Goal: Task Accomplishment & Management: Complete application form

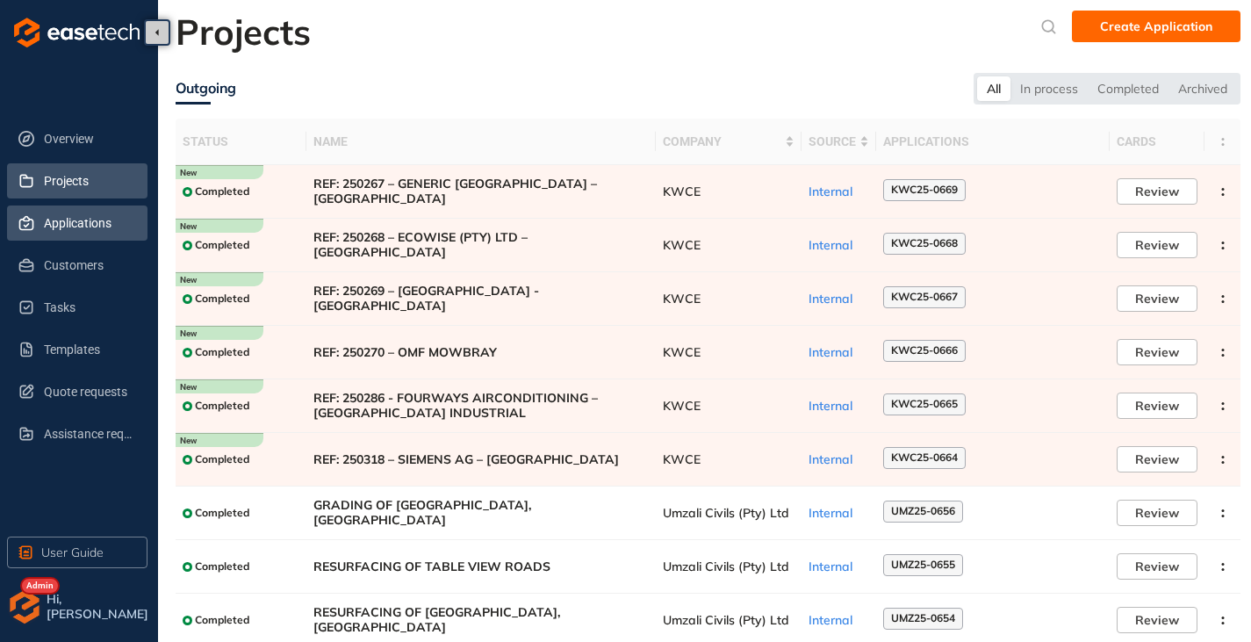
click at [67, 226] on span "Applications" at bounding box center [89, 222] width 90 height 35
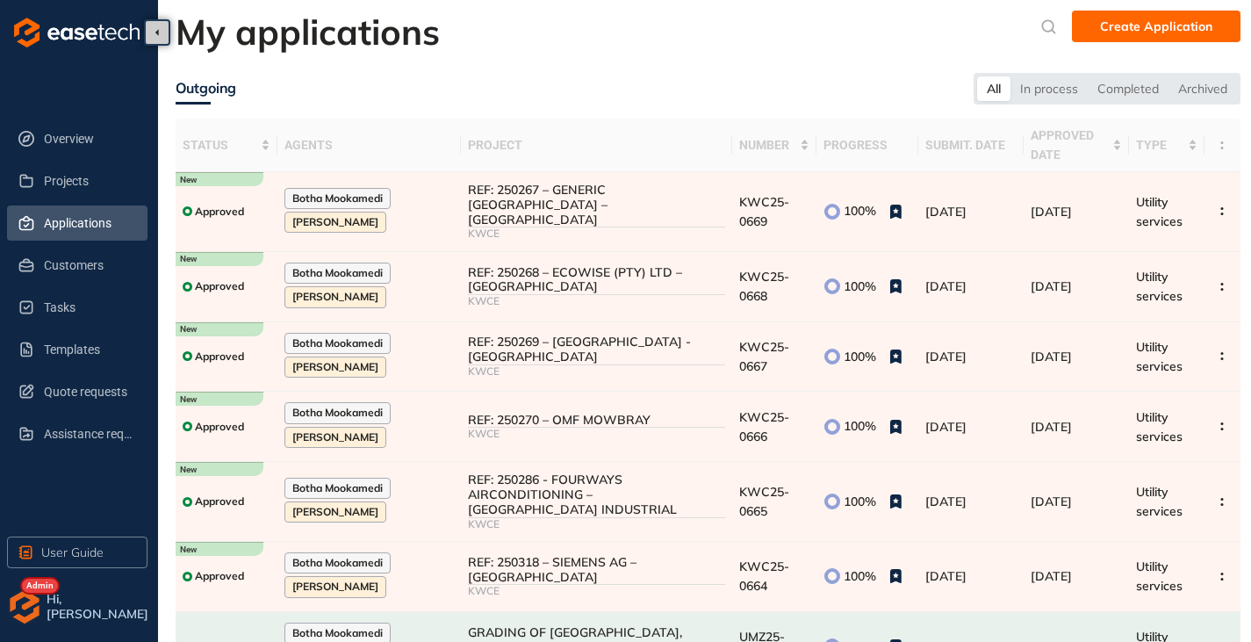
click at [22, 612] on img "button" at bounding box center [24, 606] width 35 height 35
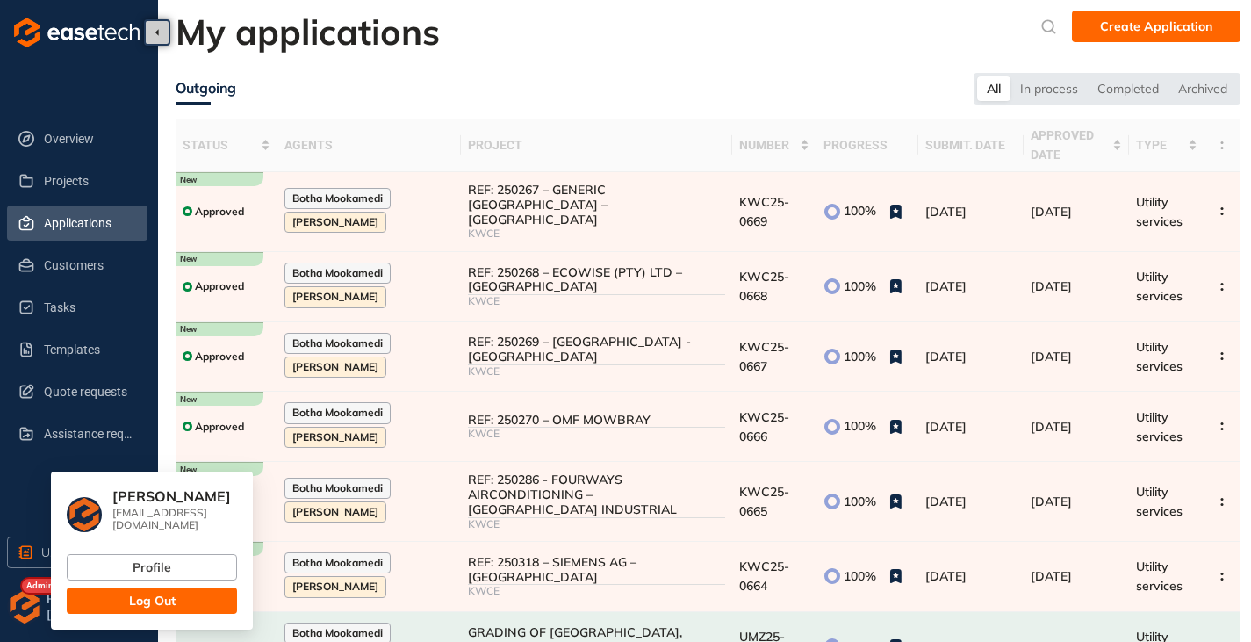
click at [147, 595] on span "Log Out" at bounding box center [152, 600] width 47 height 19
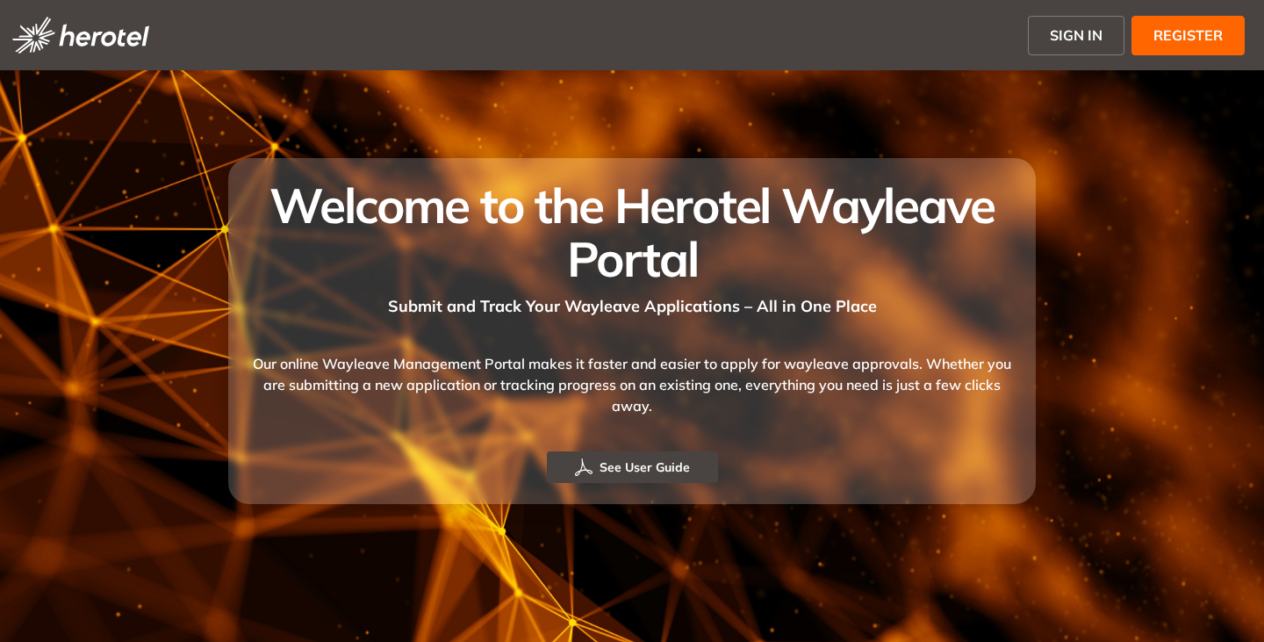
click at [1101, 26] on span "SIGN IN" at bounding box center [1076, 35] width 53 height 21
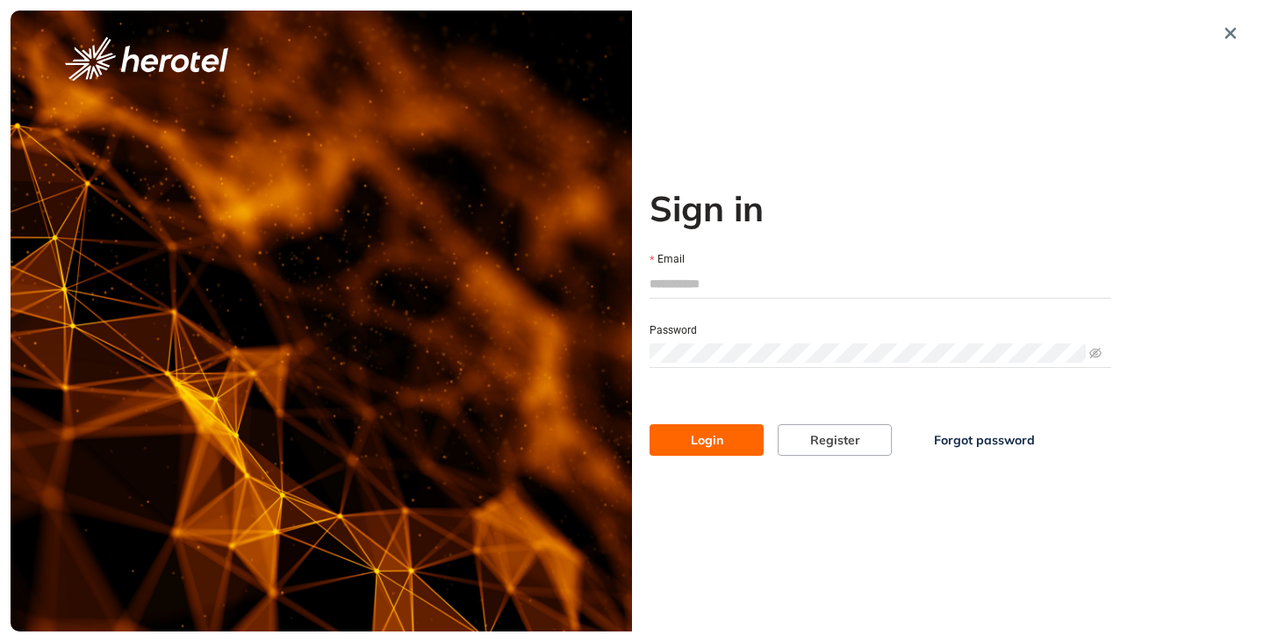
click at [712, 287] on input "Email" at bounding box center [881, 283] width 462 height 26
type input "**********"
click at [650, 424] on button "Login" at bounding box center [707, 440] width 114 height 32
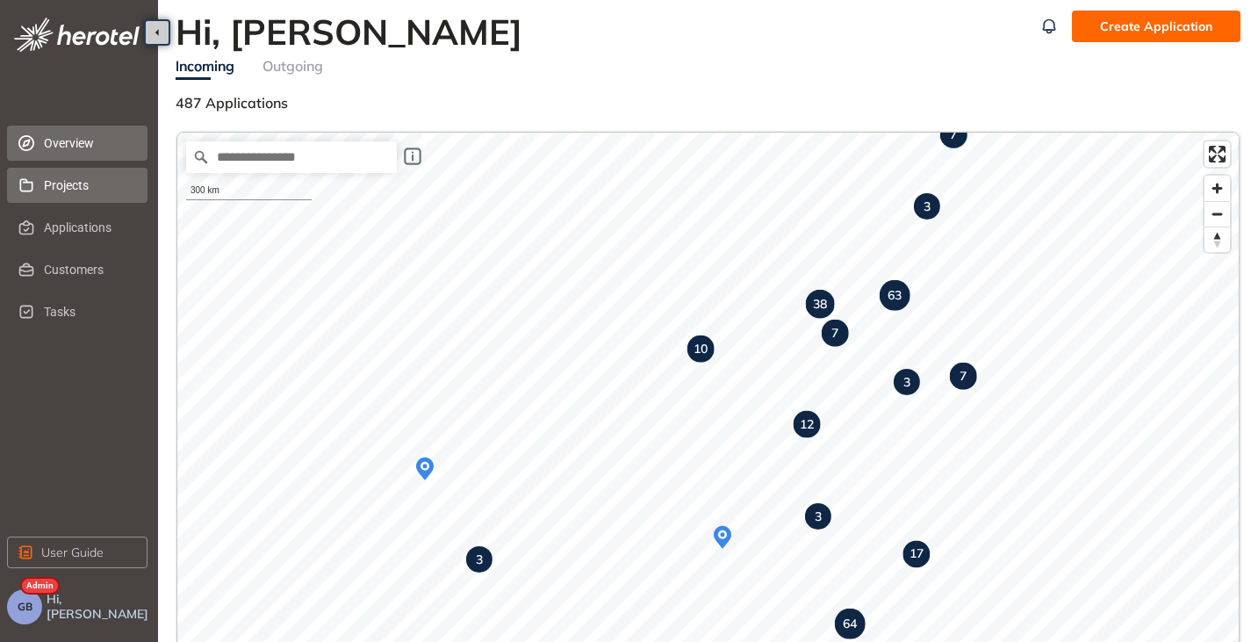
click at [75, 185] on span "Projects" at bounding box center [89, 185] width 90 height 35
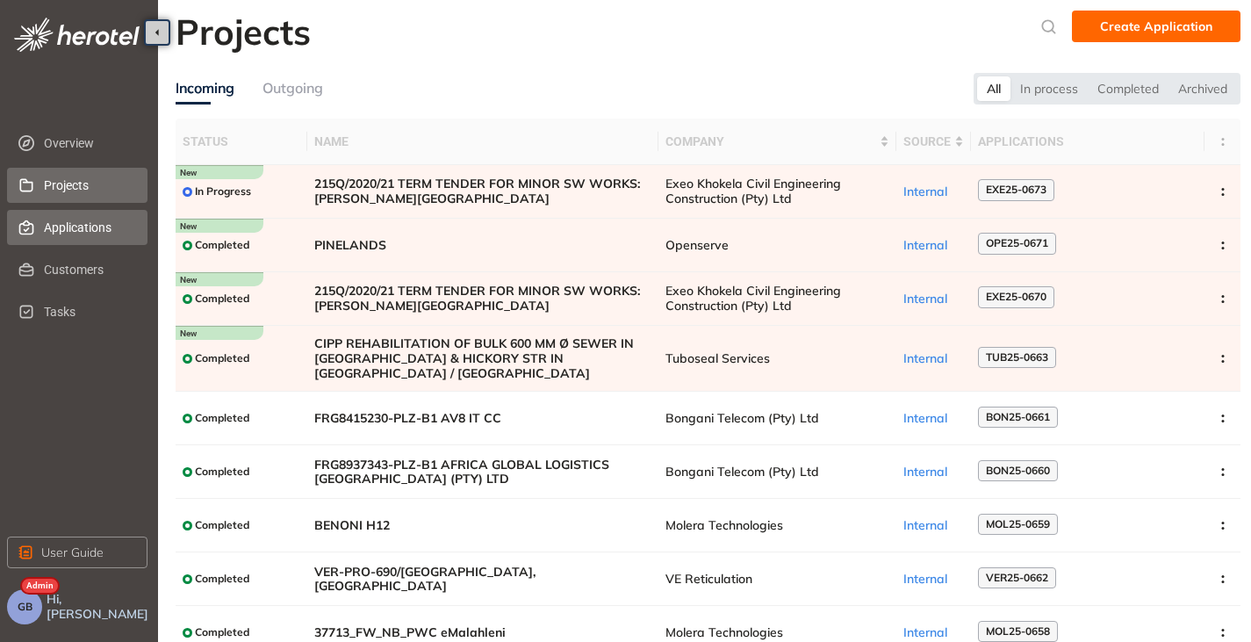
click at [88, 233] on span "Applications" at bounding box center [89, 227] width 90 height 35
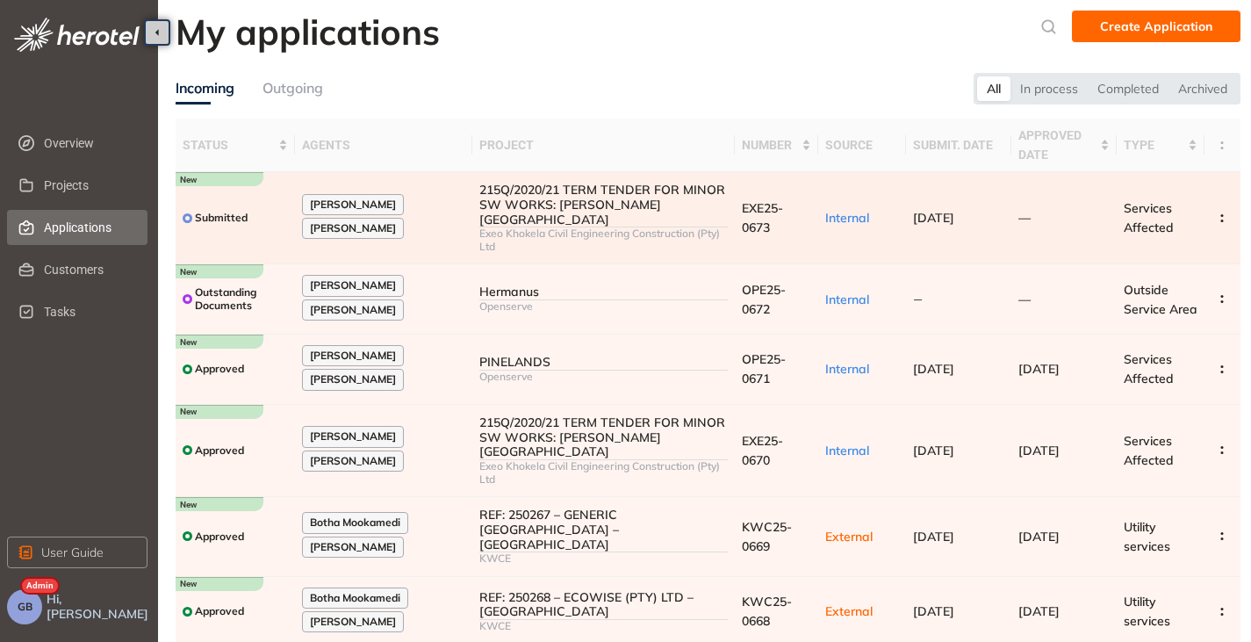
click at [639, 208] on div "215Q/2020/21 TERM TENDER FOR MINOR SW WORKS: [PERSON_NAME][GEOGRAPHIC_DATA]" at bounding box center [603, 205] width 249 height 44
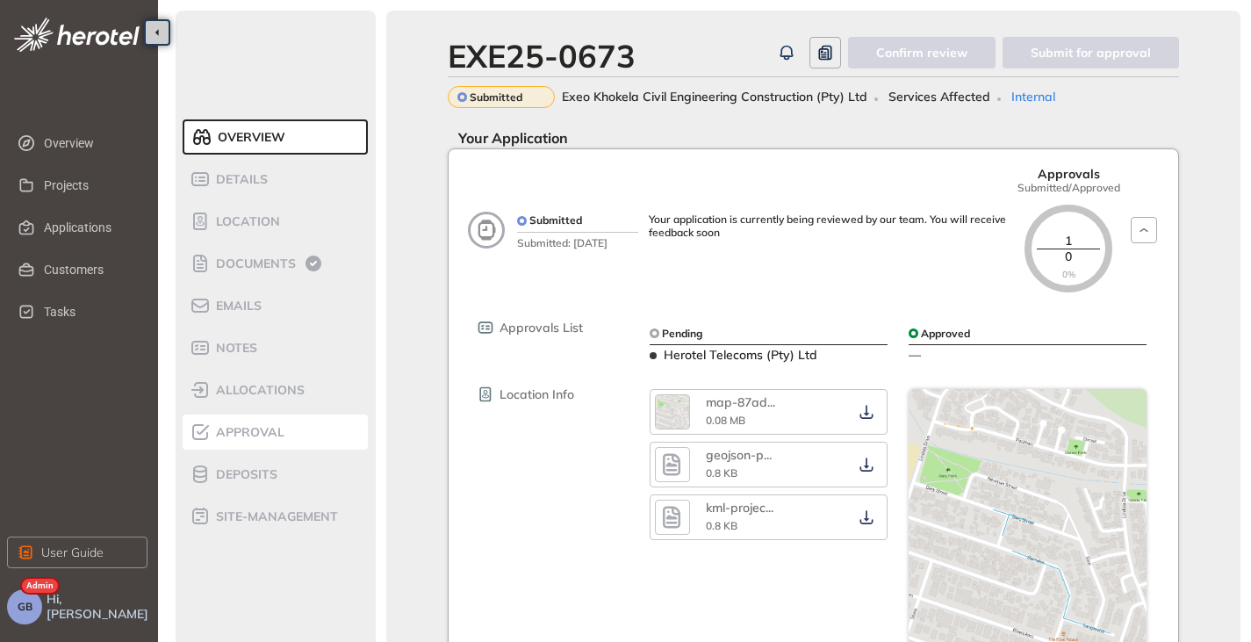
click at [267, 434] on span "Approval" at bounding box center [248, 432] width 74 height 15
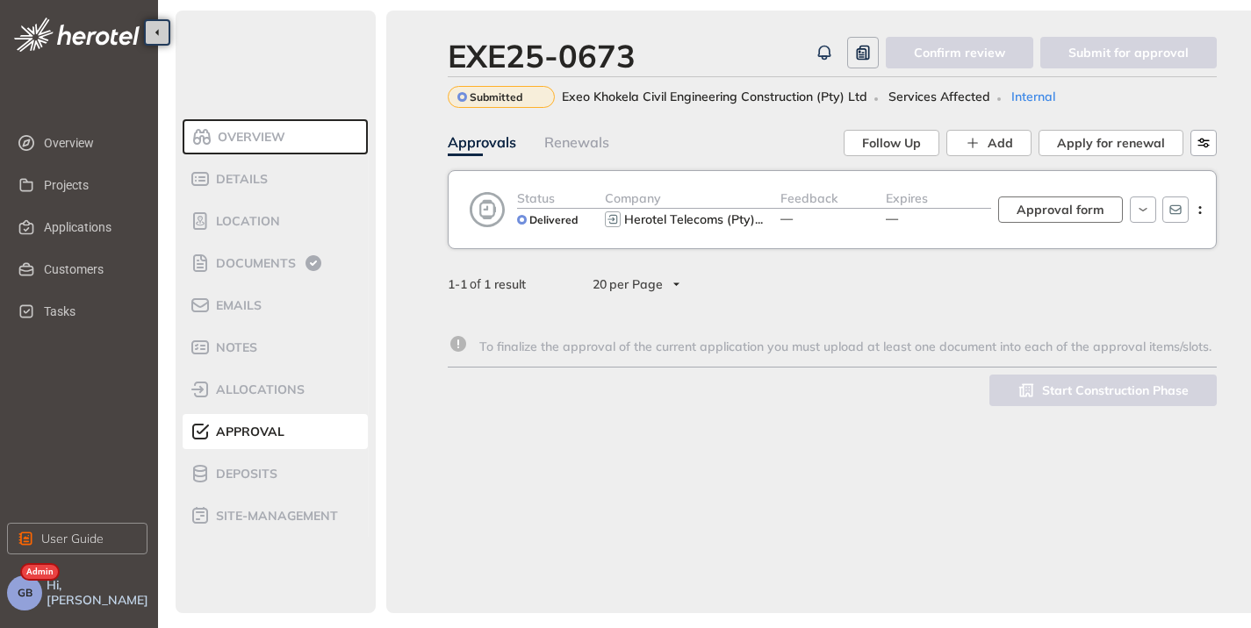
click at [1074, 205] on span "Approval form" at bounding box center [1060, 209] width 88 height 19
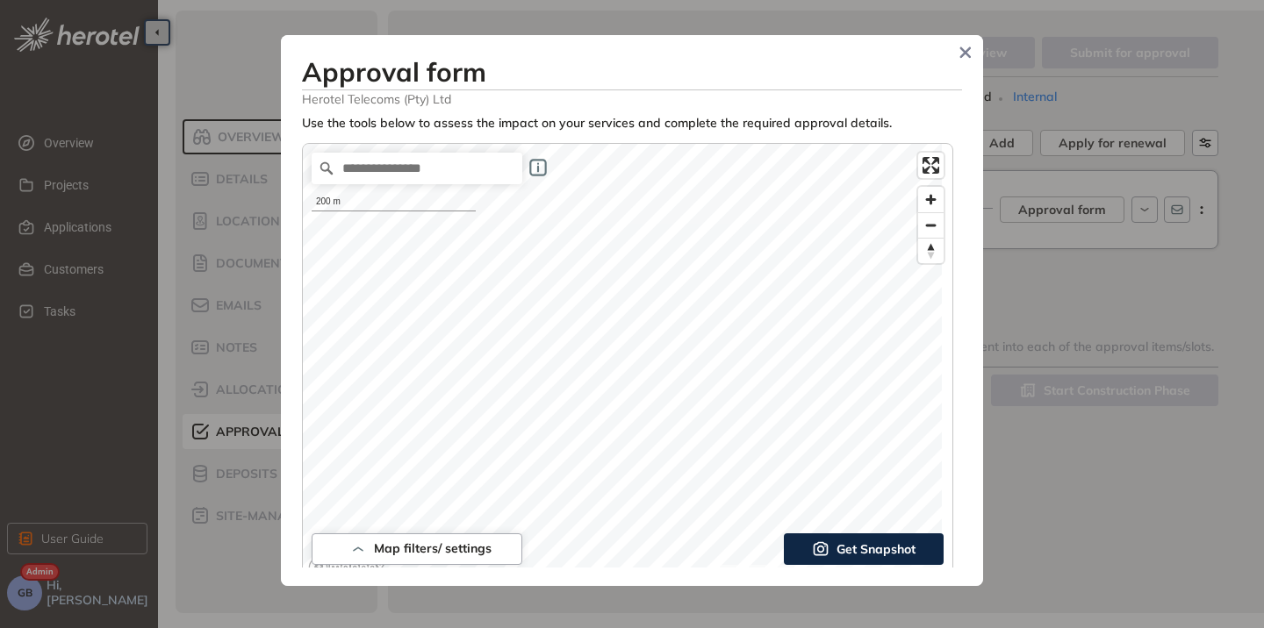
click at [838, 543] on span "Get Snapshot" at bounding box center [875, 549] width 79 height 19
click at [868, 556] on span "Get Snapshot" at bounding box center [875, 549] width 79 height 19
click at [870, 556] on span "Get Snapshot" at bounding box center [875, 549] width 79 height 19
click at [887, 549] on span "Get Snapshot" at bounding box center [875, 549] width 79 height 19
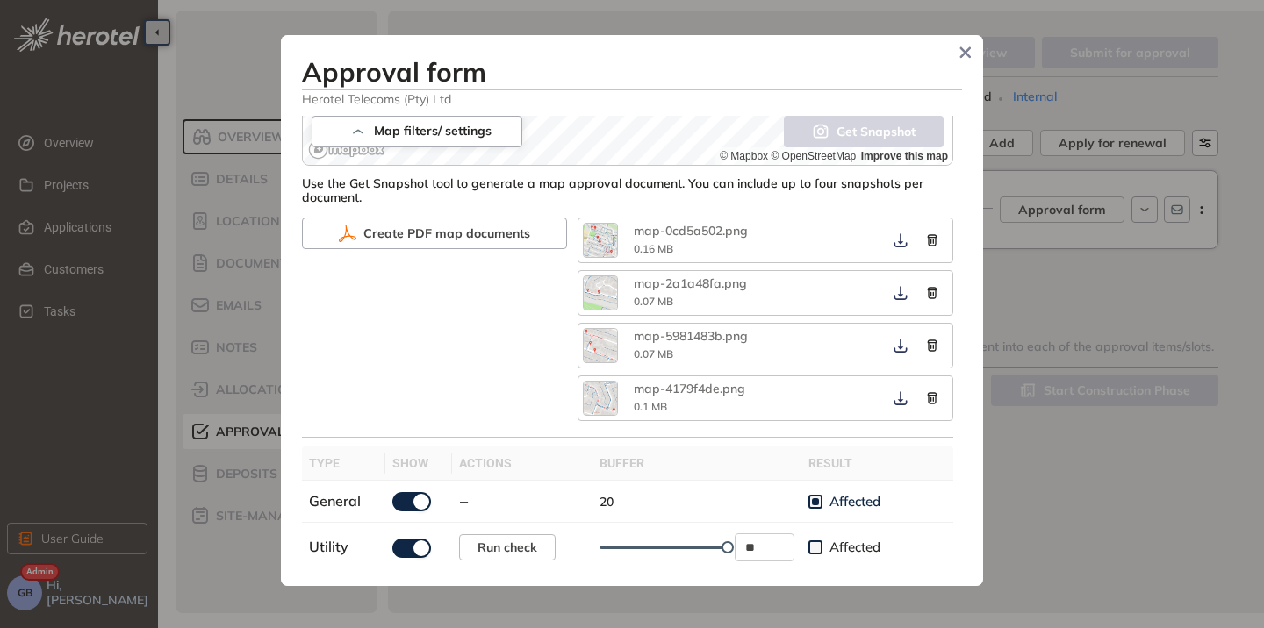
scroll to position [351, 0]
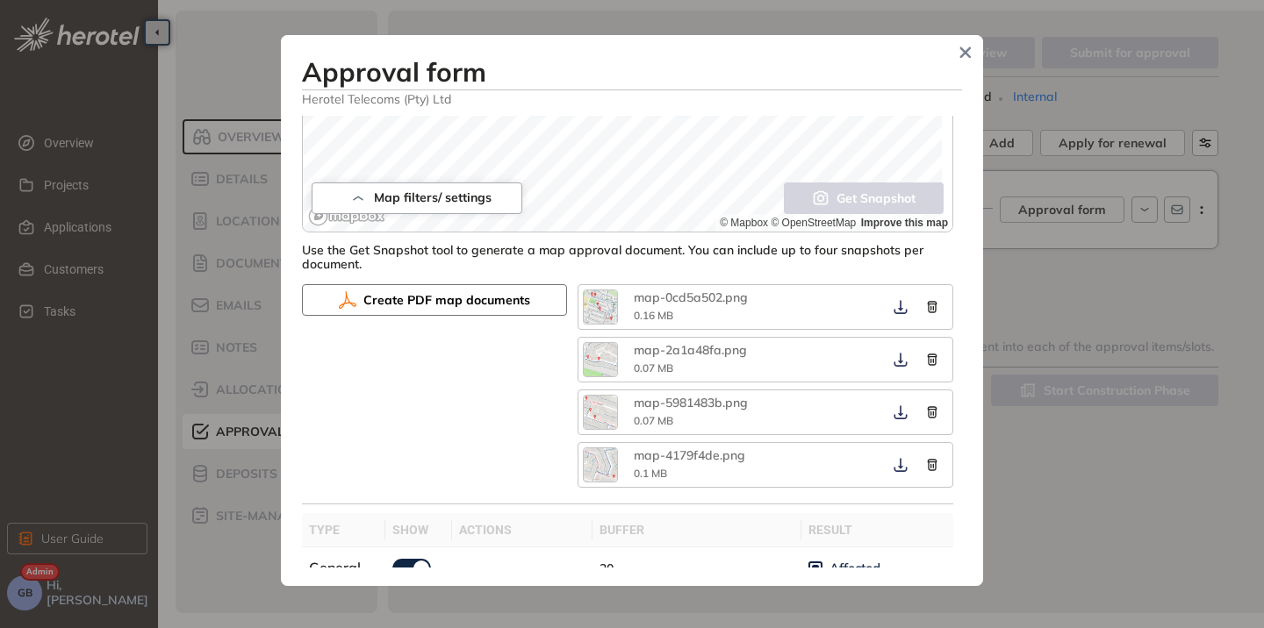
click at [451, 290] on button "Create PDF map documents" at bounding box center [434, 300] width 265 height 32
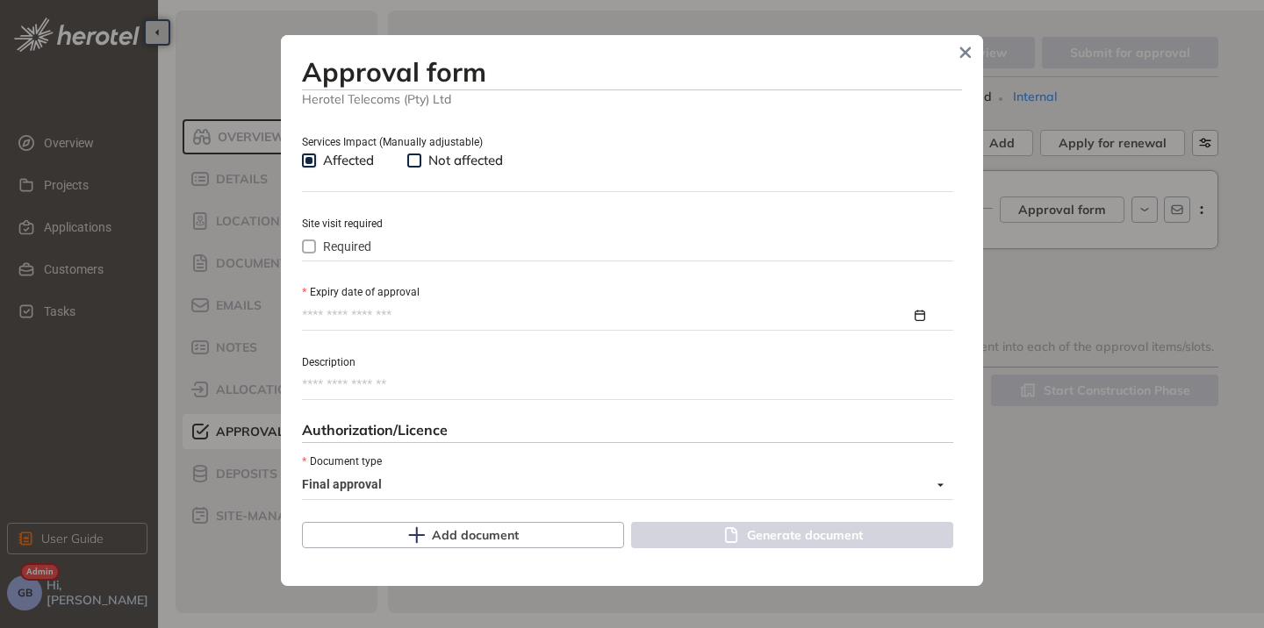
scroll to position [702, 0]
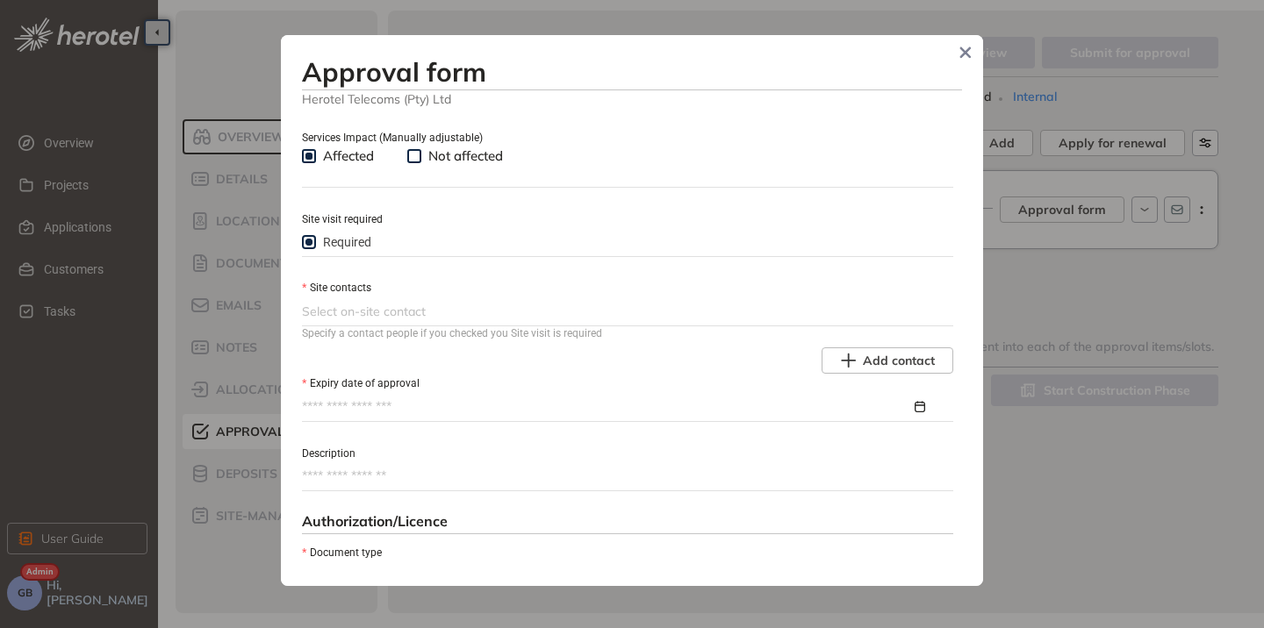
drag, startPoint x: 375, startPoint y: 280, endPoint x: 367, endPoint y: 298, distance: 20.1
click at [374, 284] on div "Site contacts" at bounding box center [627, 287] width 651 height 19
click at [367, 298] on div "Select on-site contact" at bounding box center [627, 312] width 651 height 28
click at [404, 313] on div at bounding box center [626, 311] width 648 height 21
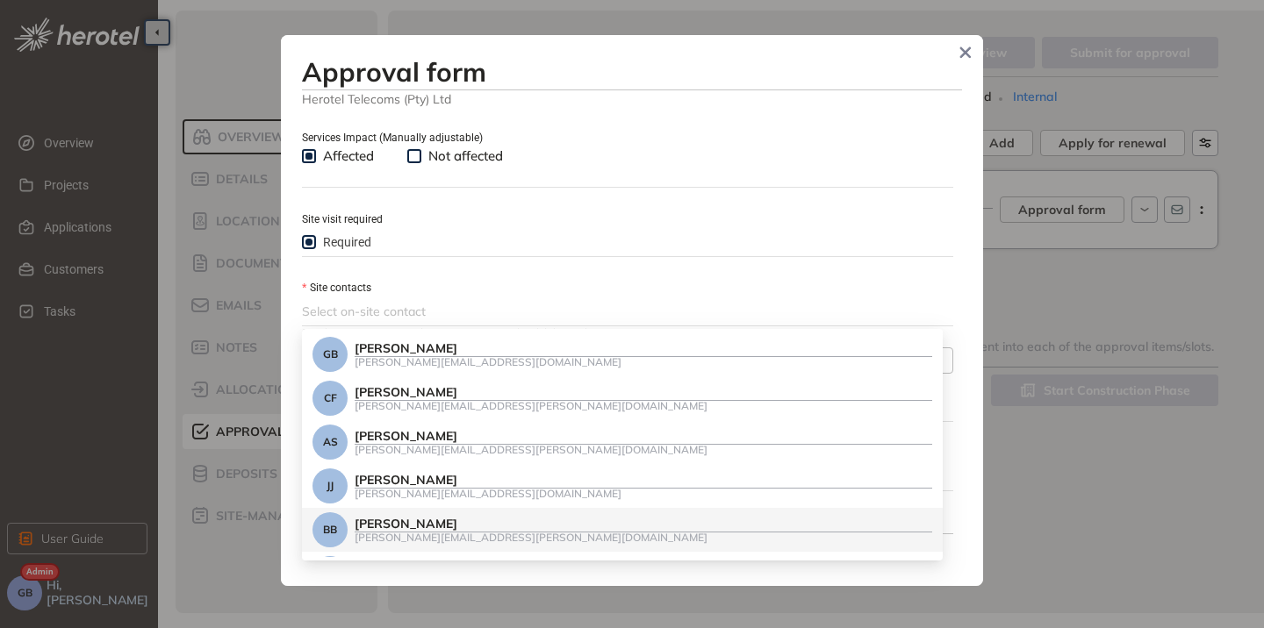
click at [543, 520] on div "Brandon Bornman" at bounding box center [644, 524] width 578 height 15
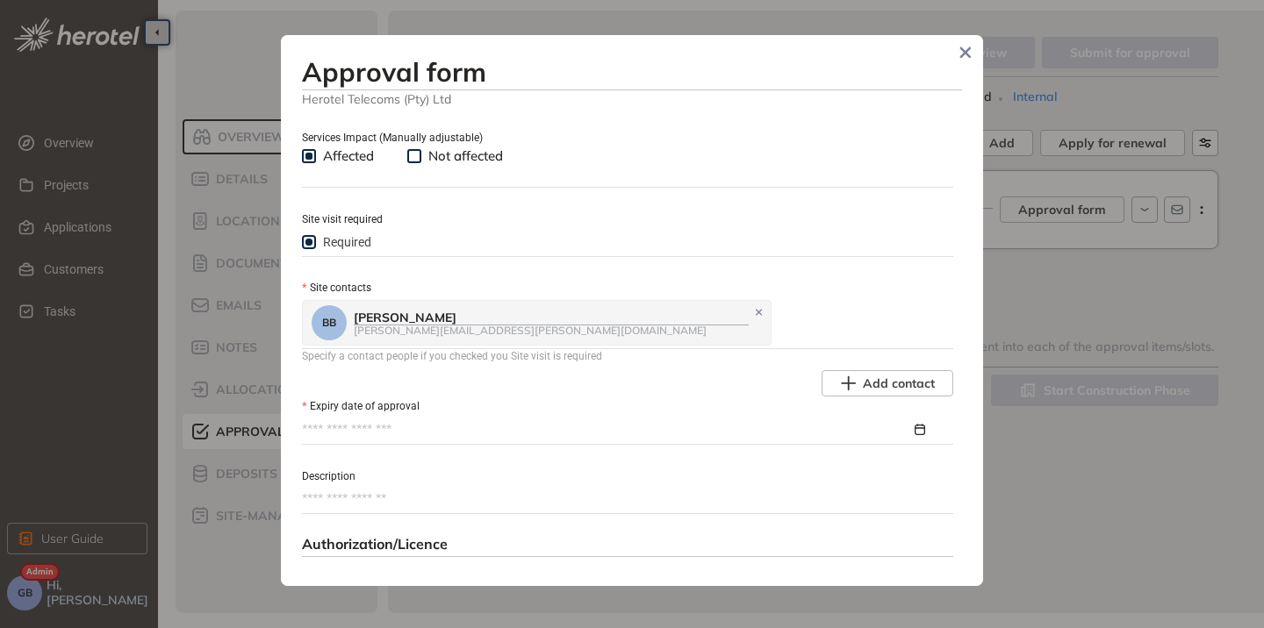
click at [691, 310] on div "BB Brandon Bornman brandon.bornman@herotel.com" at bounding box center [626, 322] width 648 height 49
click at [401, 432] on input "Expiry date of approval" at bounding box center [606, 429] width 609 height 19
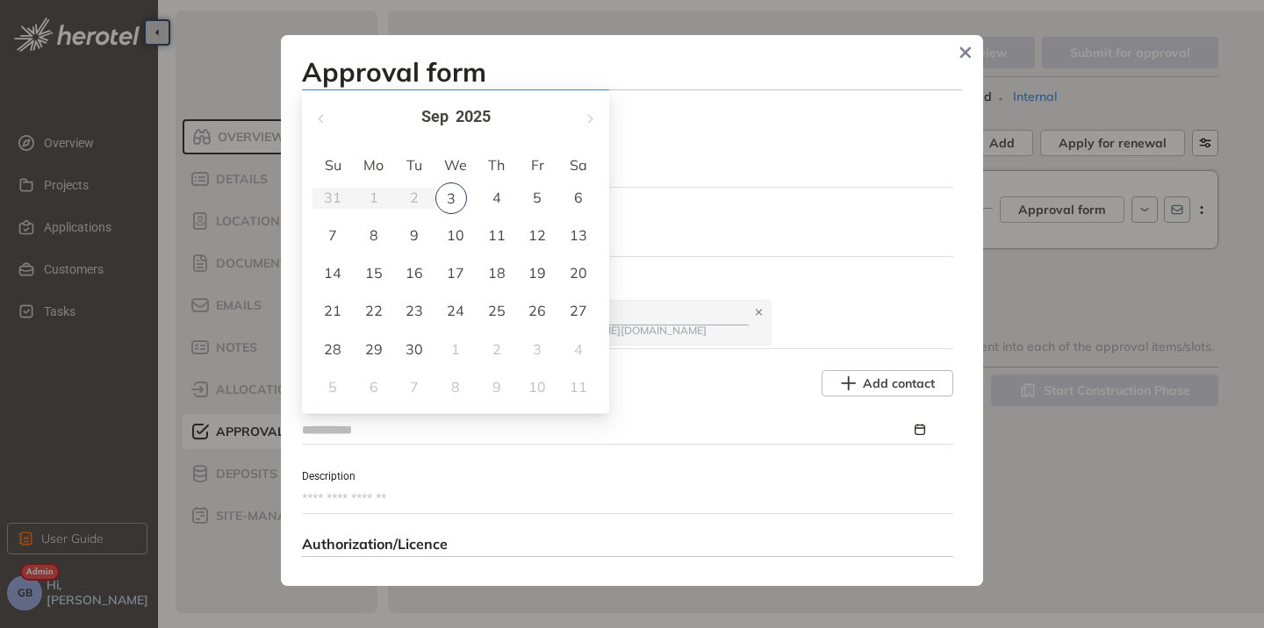
type input "**********"
click at [586, 120] on span "button" at bounding box center [589, 118] width 9 height 9
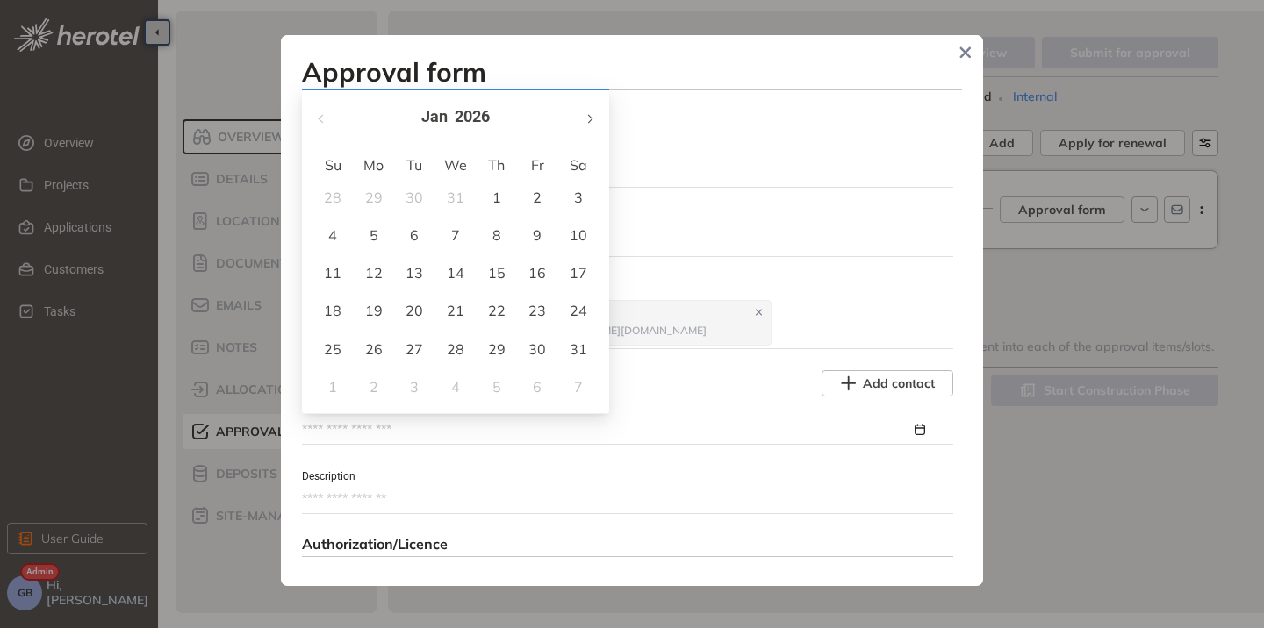
click at [586, 120] on span "button" at bounding box center [589, 118] width 9 height 9
type input "**********"
click at [594, 121] on button "button" at bounding box center [588, 117] width 19 height 36
type input "**********"
click at [416, 199] on div "3" at bounding box center [414, 197] width 21 height 21
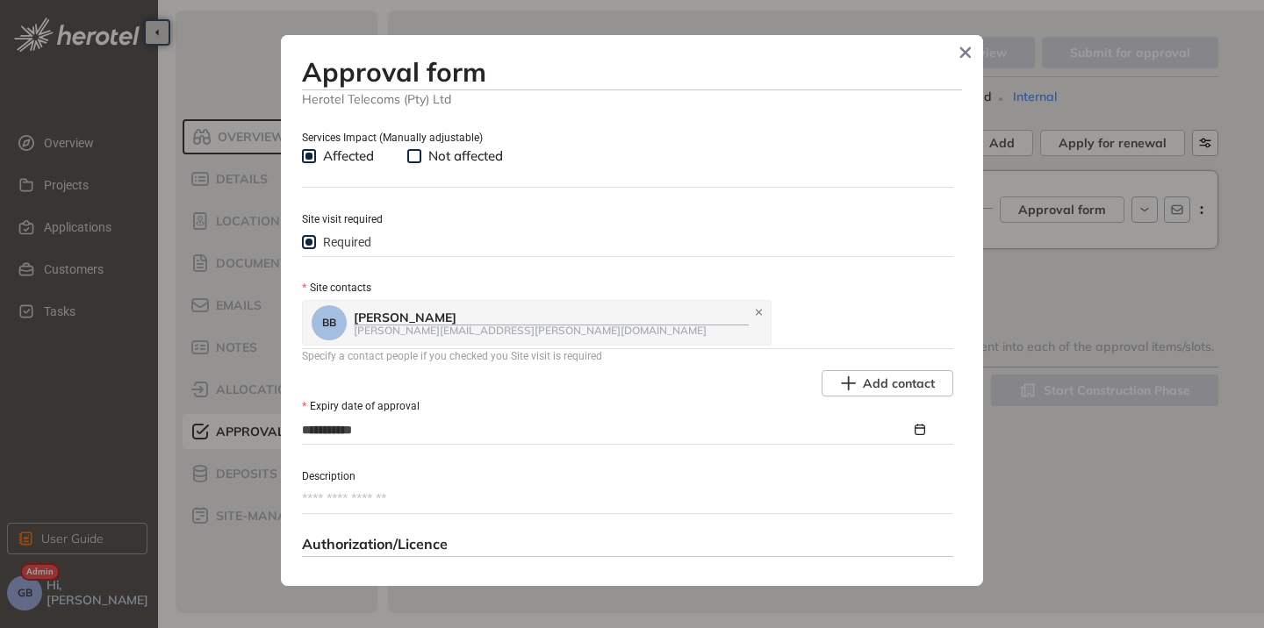
scroll to position [878, 0]
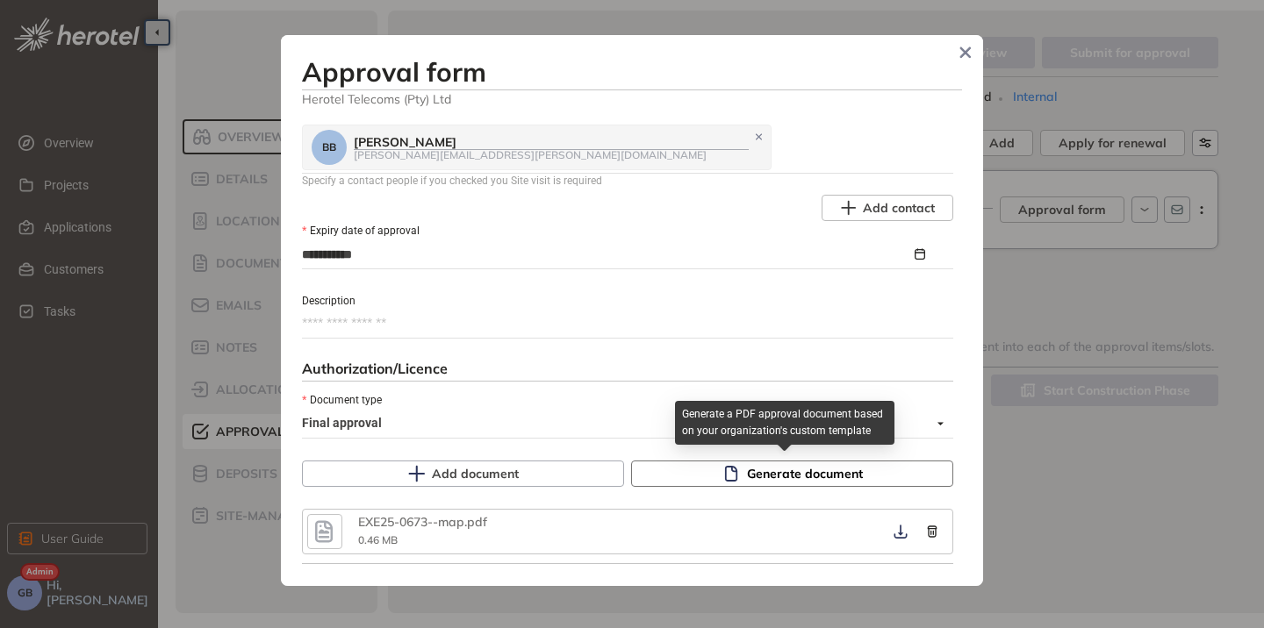
click at [726, 468] on icon "button" at bounding box center [730, 474] width 12 height 16
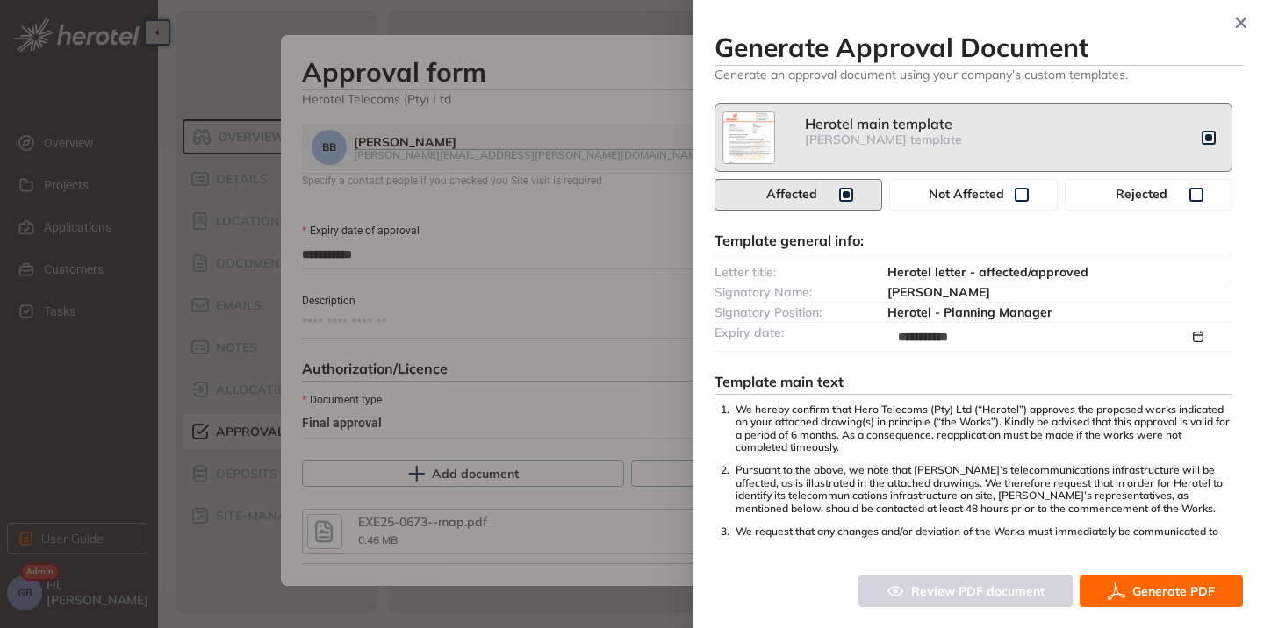
click at [1159, 595] on span "Generate PDF" at bounding box center [1173, 591] width 83 height 19
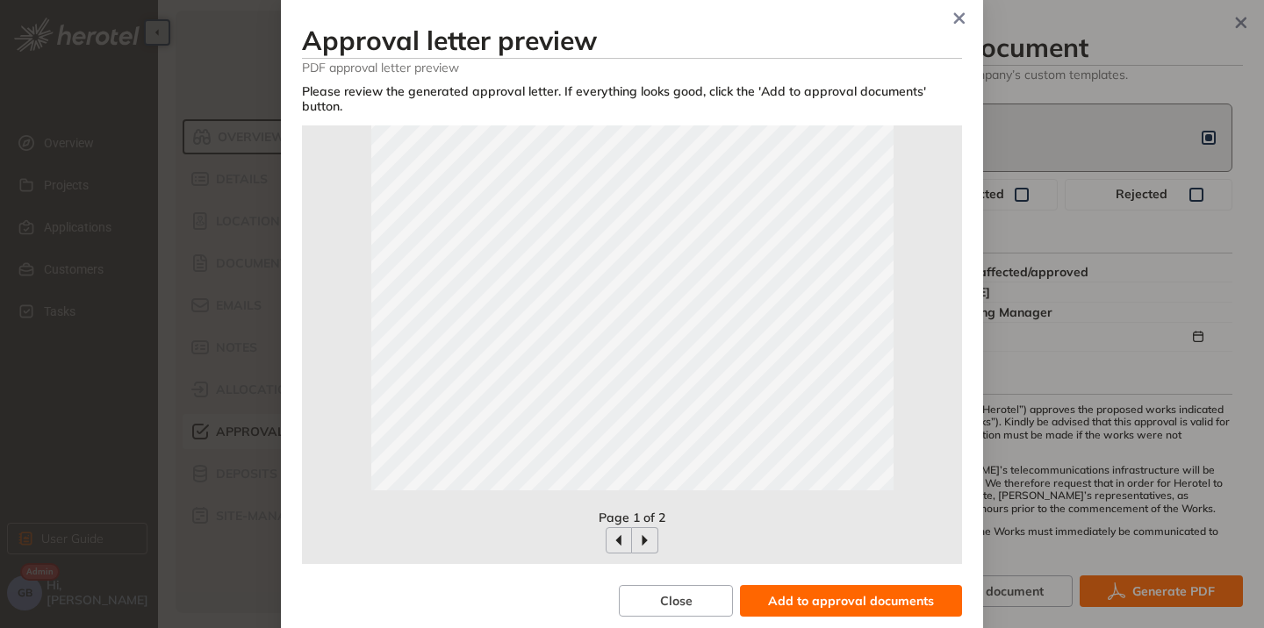
scroll to position [69, 0]
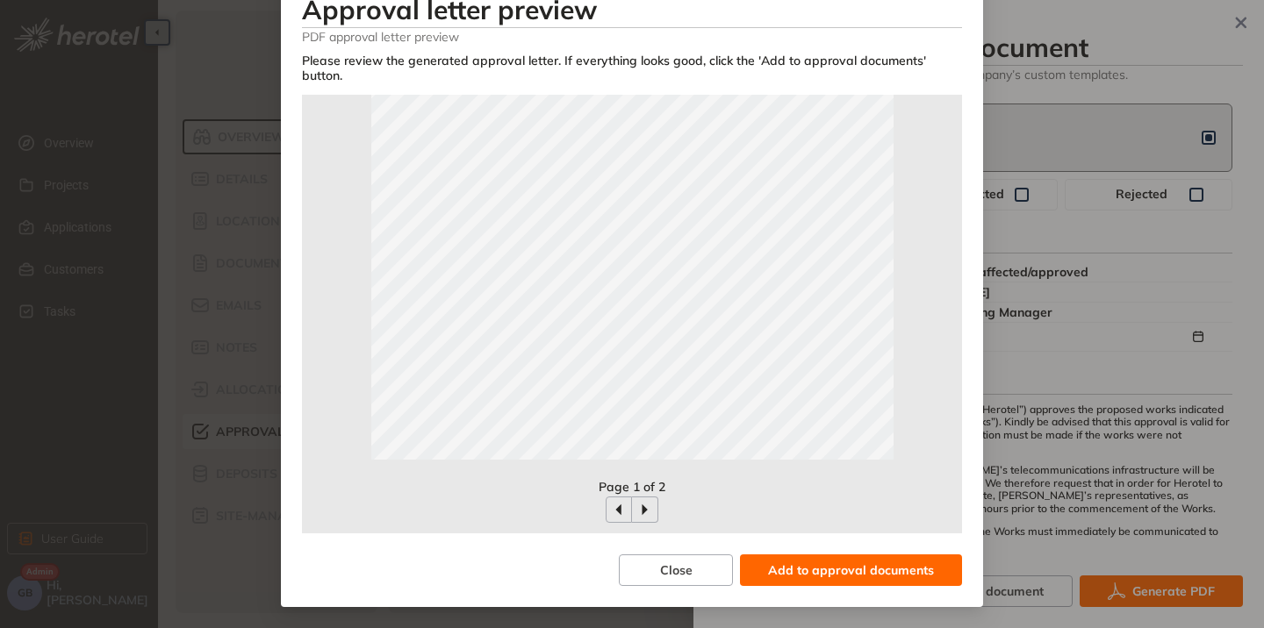
click at [837, 570] on span "Add to approval documents" at bounding box center [851, 570] width 166 height 19
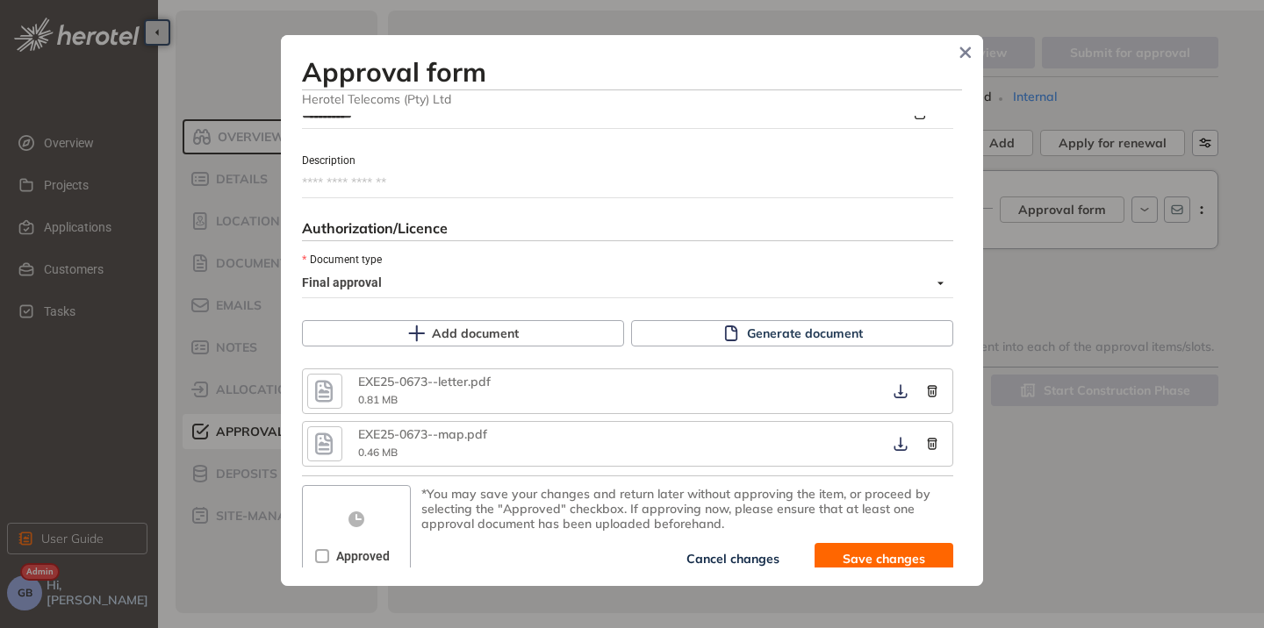
scroll to position [1025, 0]
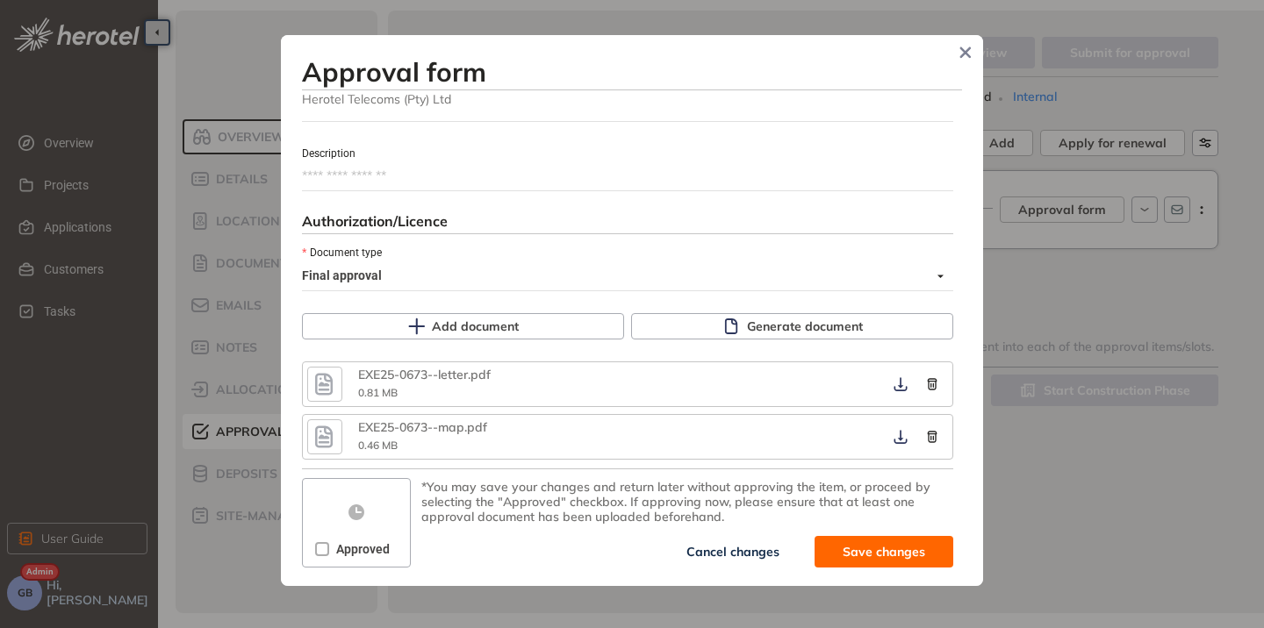
click at [324, 434] on icon "button" at bounding box center [324, 438] width 18 height 22
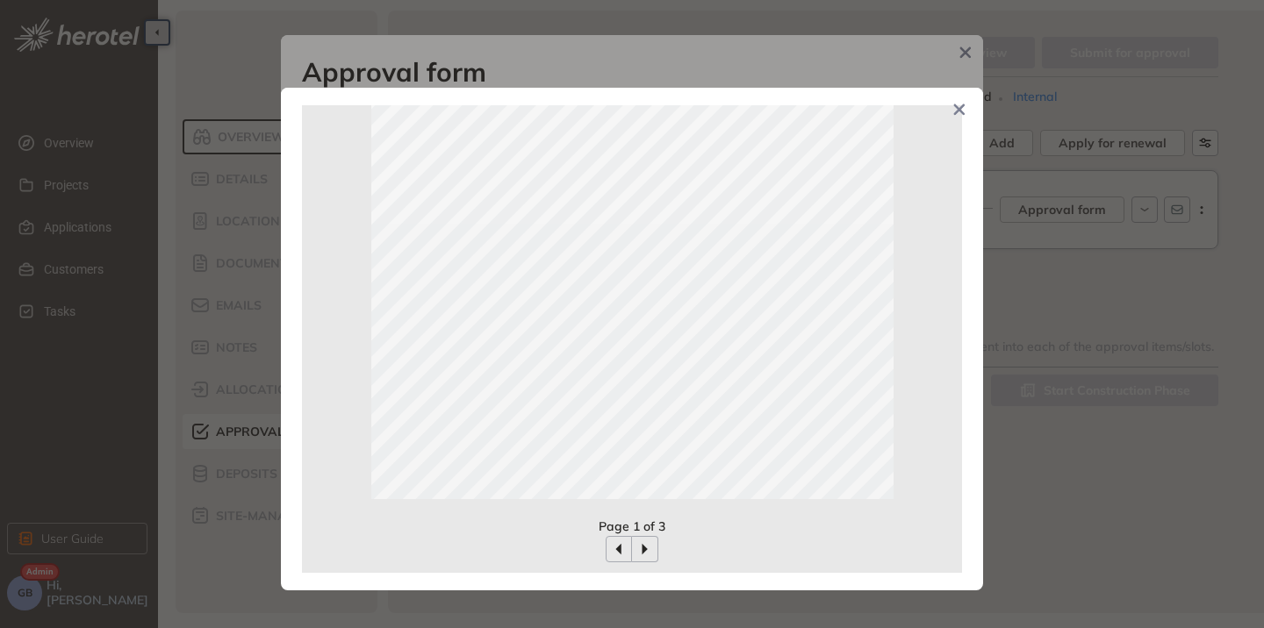
scroll to position [390, 0]
click at [646, 539] on icon "button" at bounding box center [645, 542] width 14 height 14
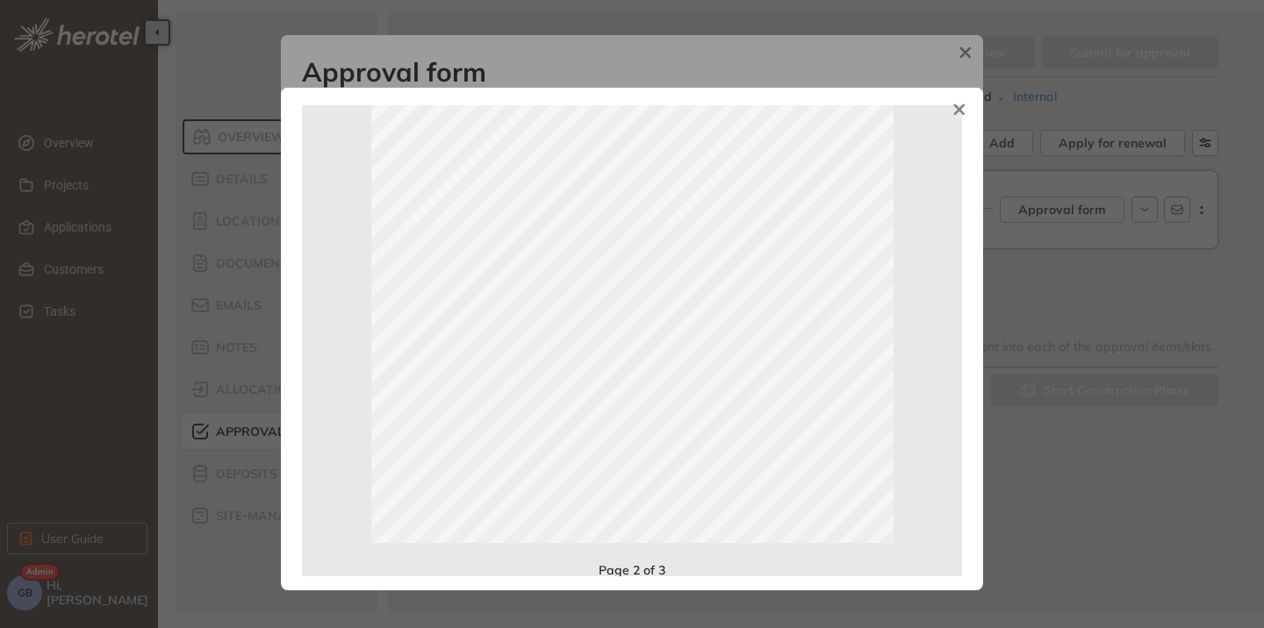
scroll to position [351, 0]
click at [643, 571] on button "button" at bounding box center [645, 581] width 26 height 26
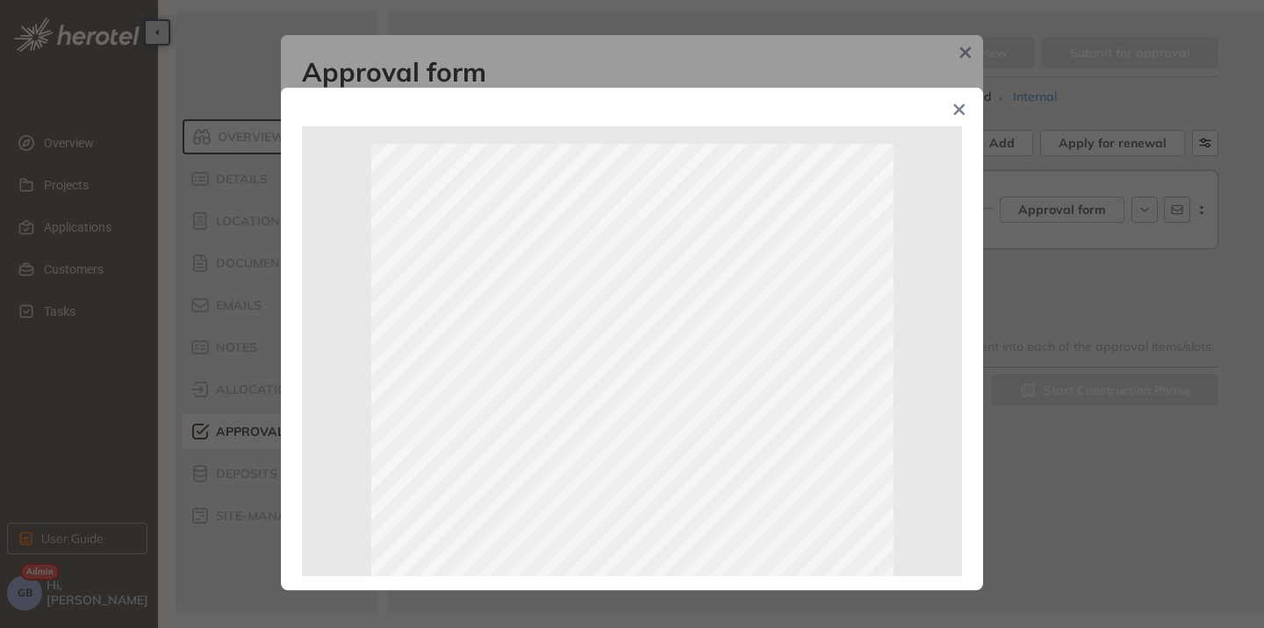
click at [964, 111] on icon "Close" at bounding box center [959, 110] width 12 height 12
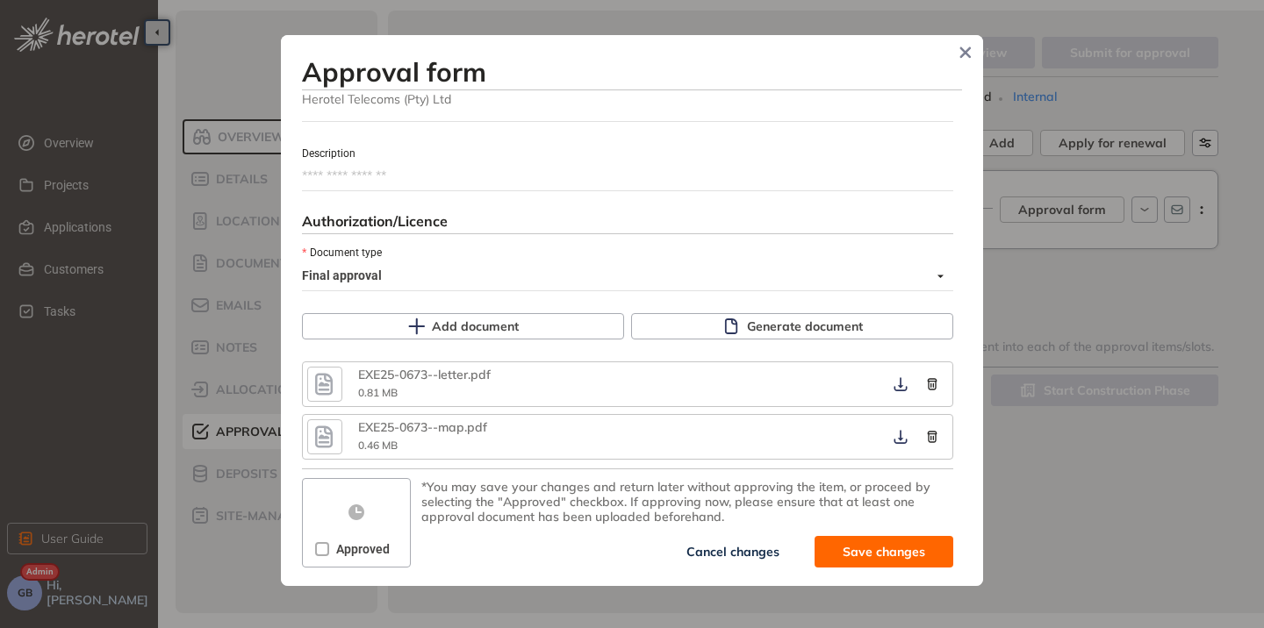
click at [333, 541] on span "Approved" at bounding box center [363, 549] width 68 height 19
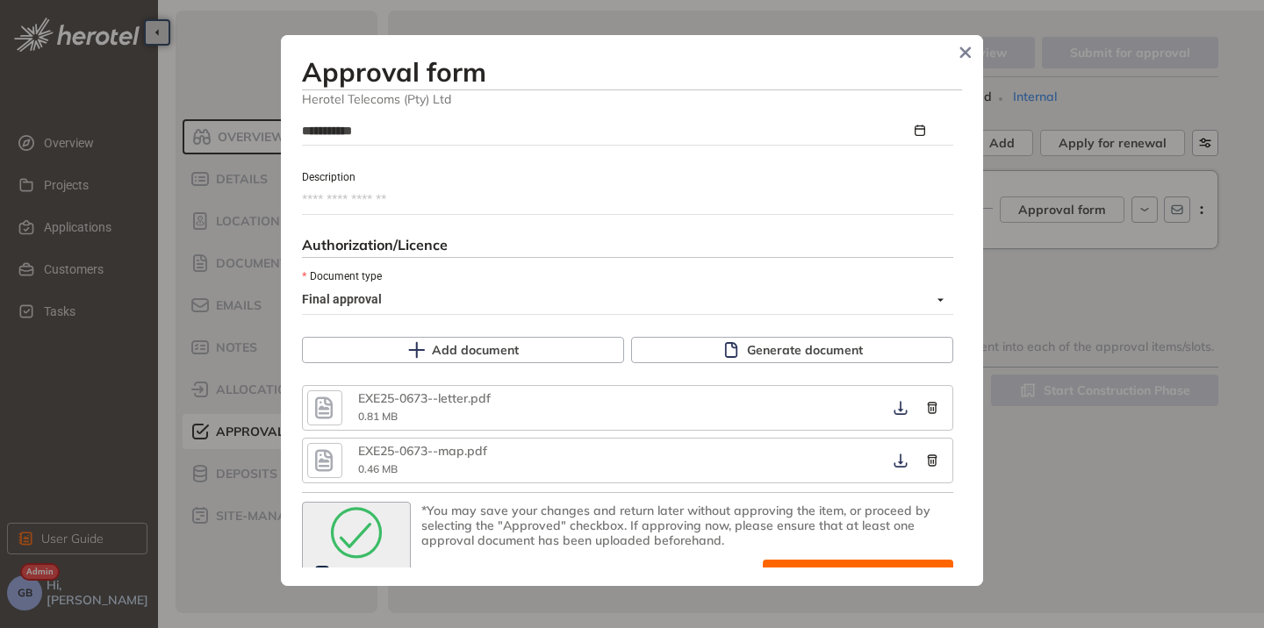
scroll to position [1025, 0]
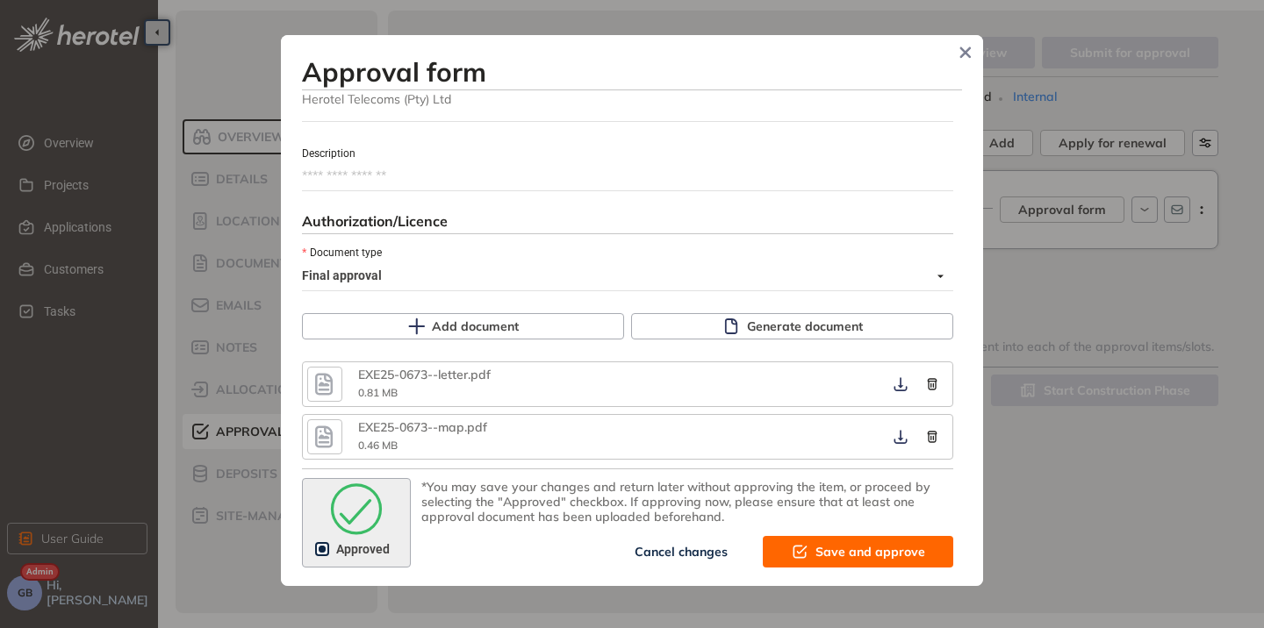
click at [843, 556] on span "Save and approve" at bounding box center [870, 551] width 110 height 19
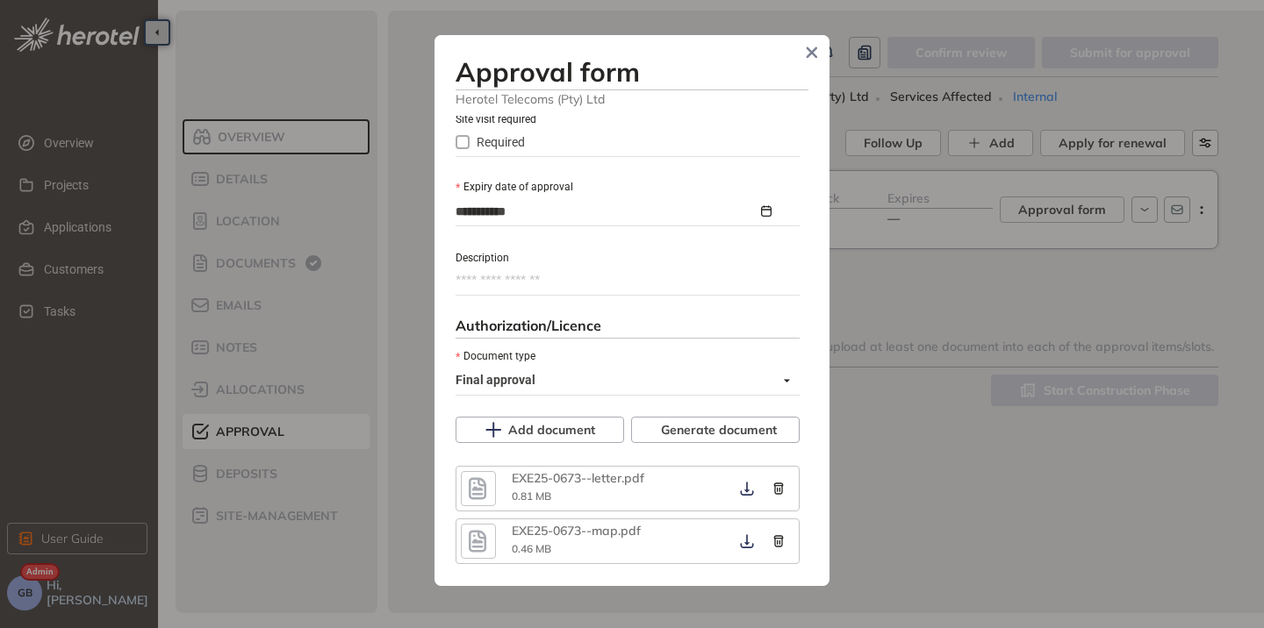
type textarea "**********"
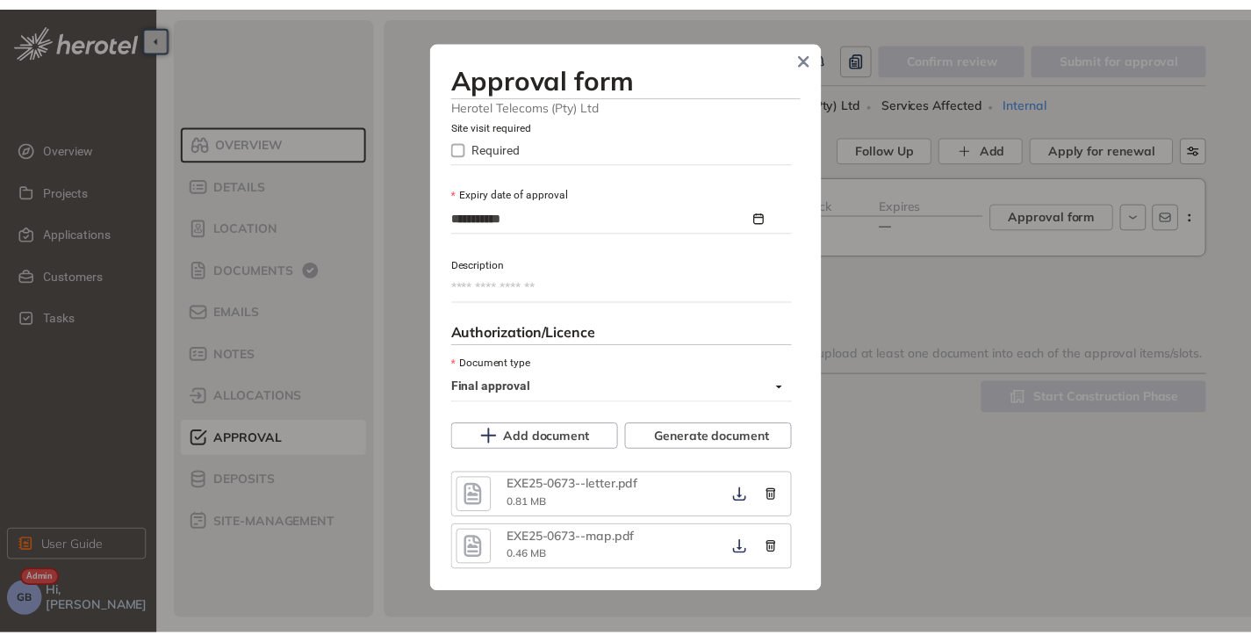
scroll to position [1129, 0]
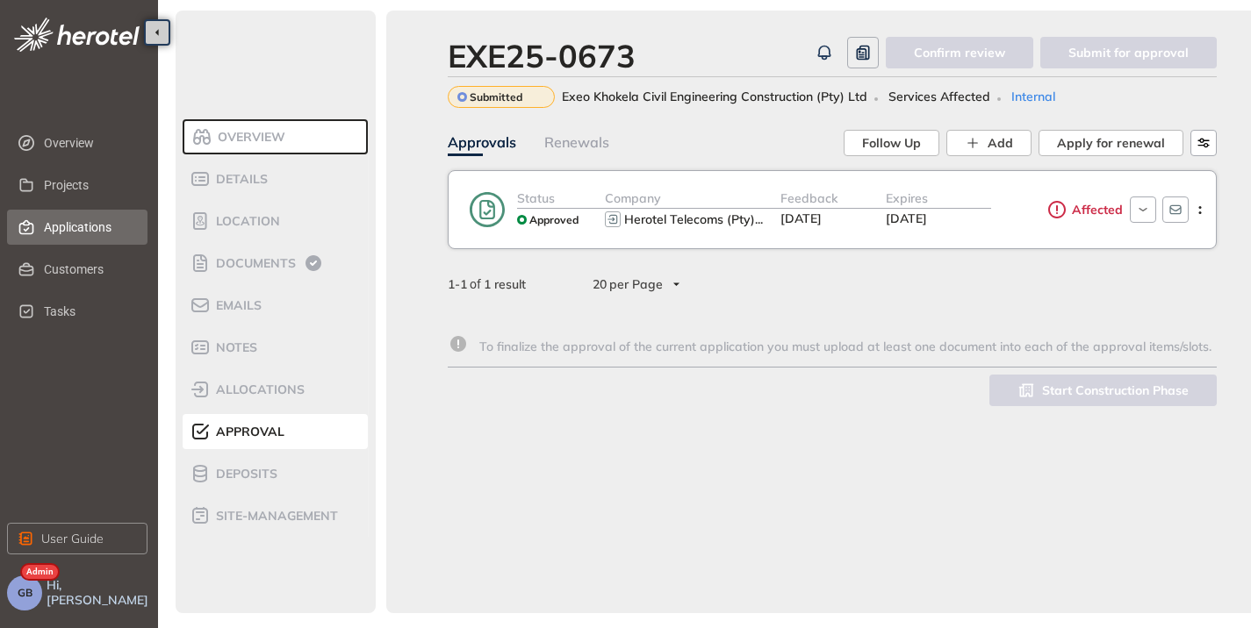
click at [71, 221] on span "Applications" at bounding box center [89, 227] width 90 height 35
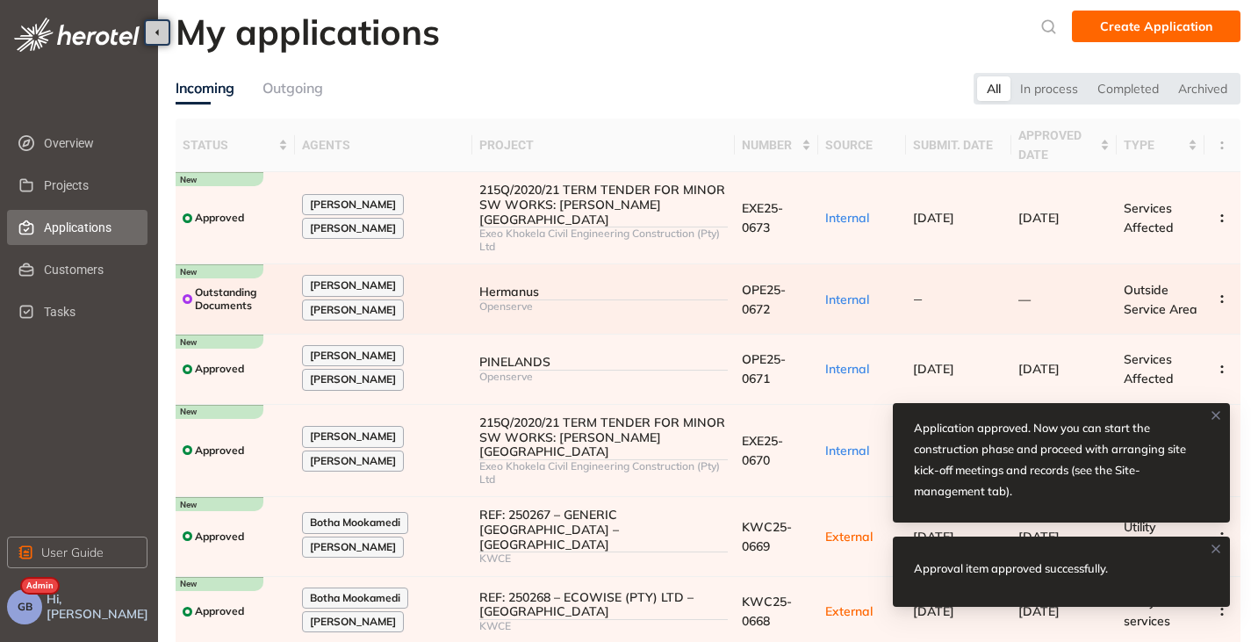
click at [553, 284] on div "Hermanus" at bounding box center [603, 291] width 249 height 15
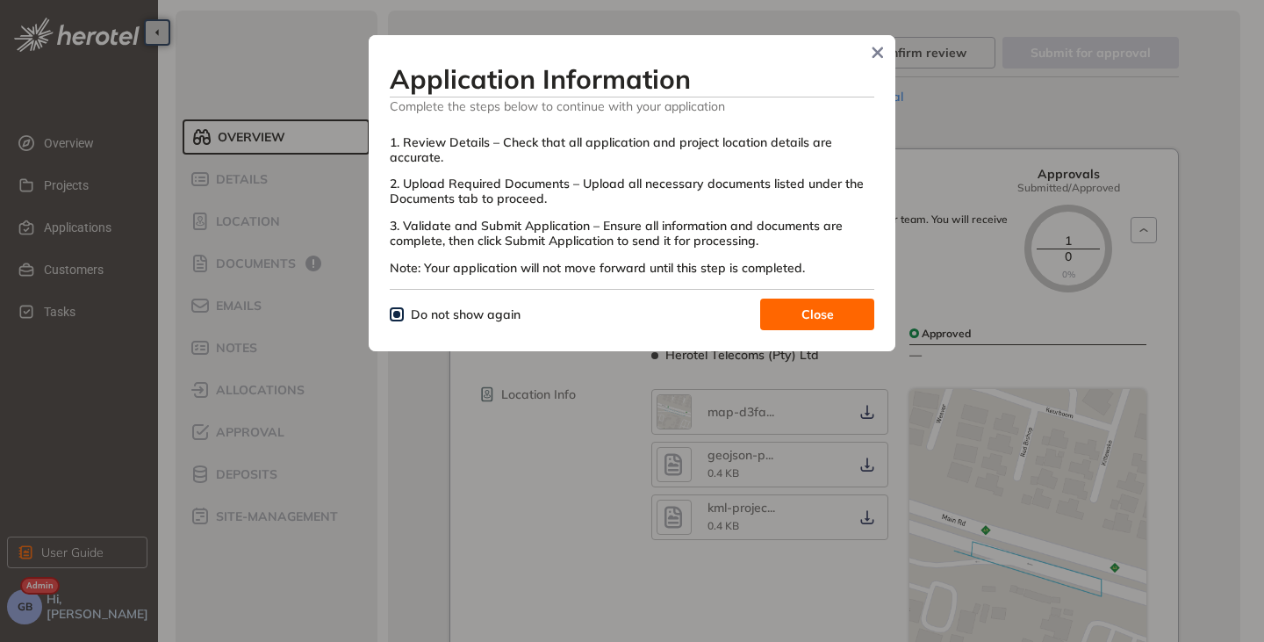
click at [819, 310] on span "Close" at bounding box center [817, 314] width 32 height 19
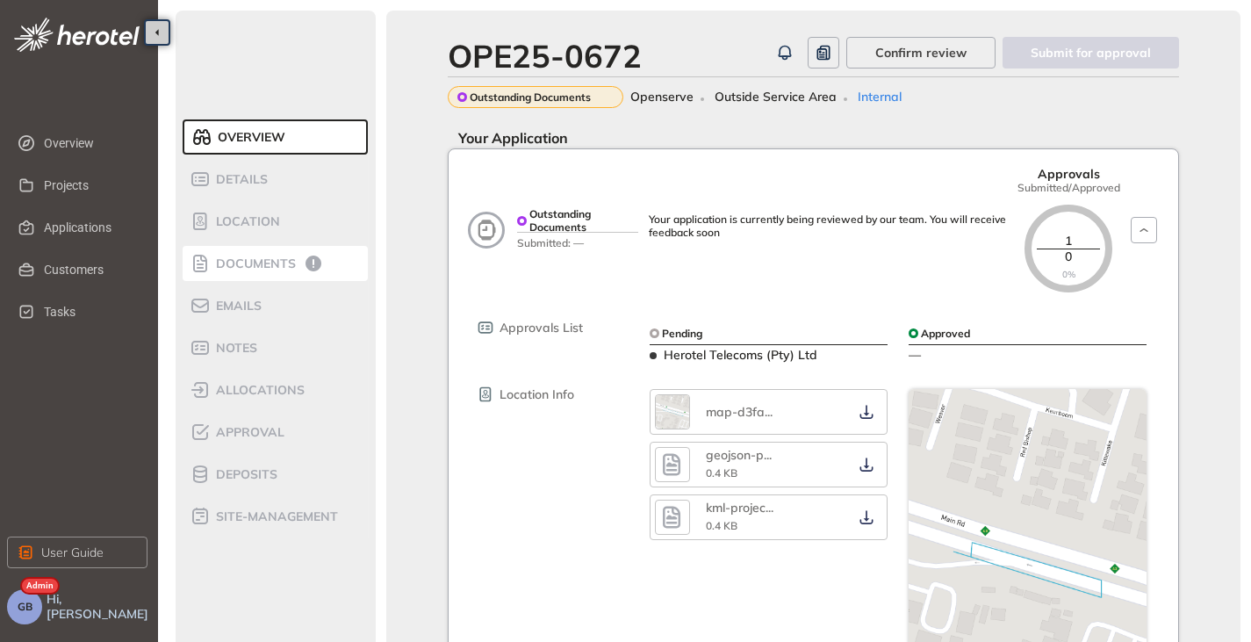
click at [286, 260] on span "Documents" at bounding box center [253, 263] width 85 height 15
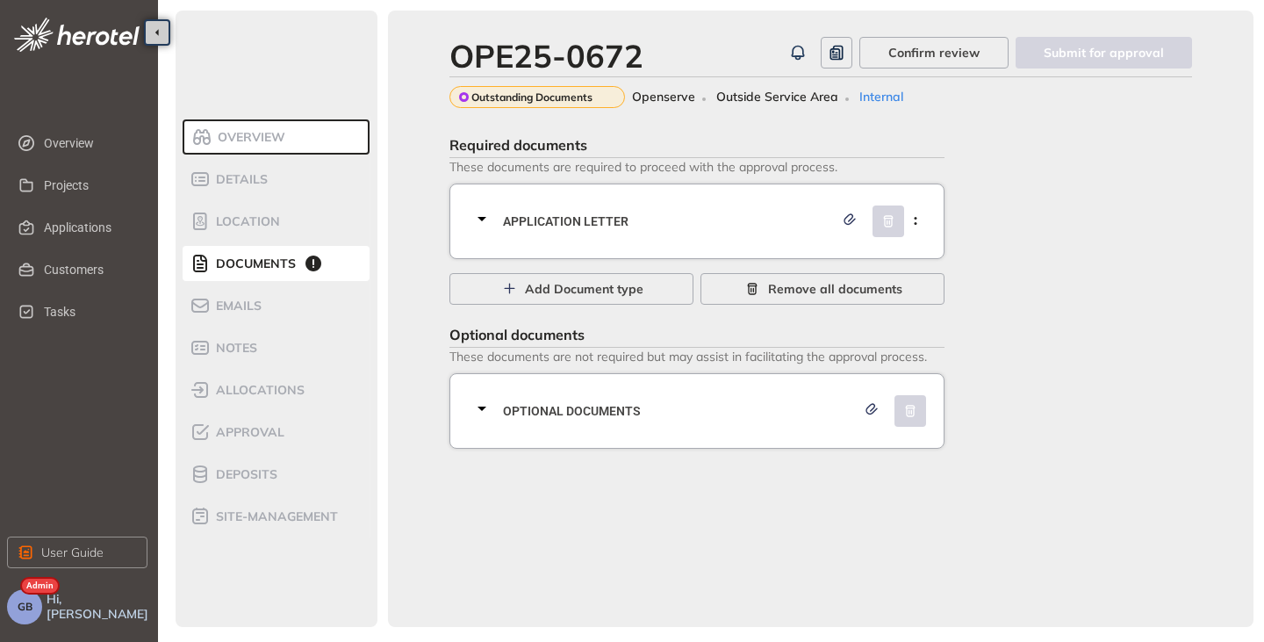
click at [483, 219] on icon at bounding box center [481, 219] width 9 height 4
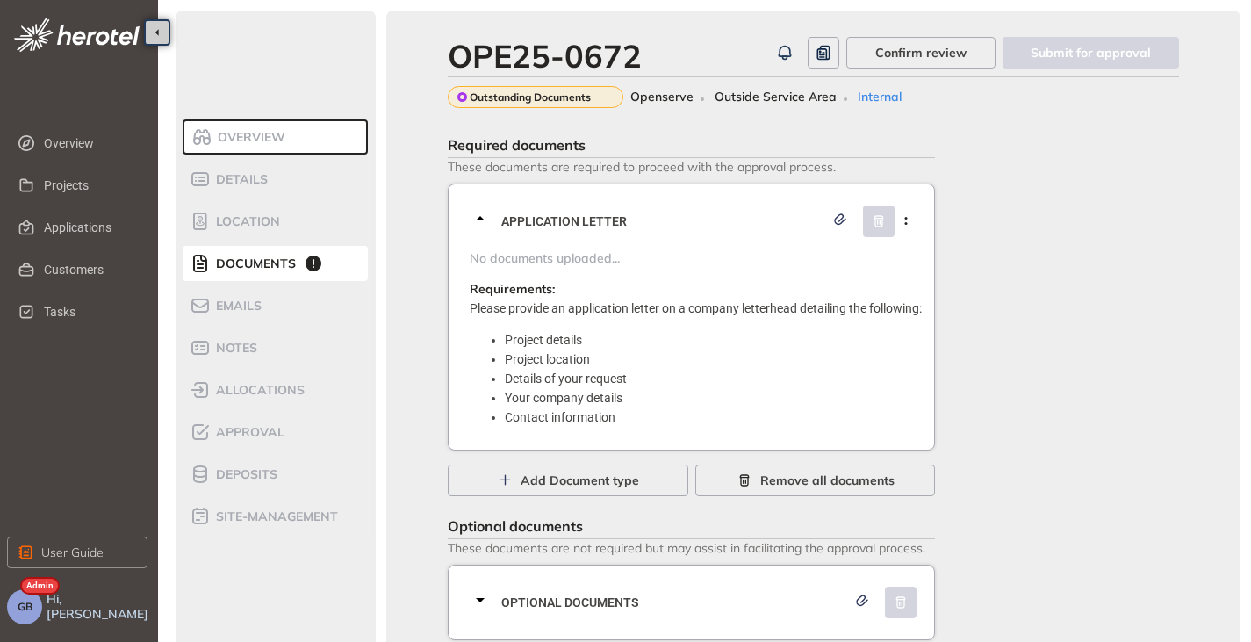
click at [483, 219] on icon at bounding box center [480, 218] width 9 height 4
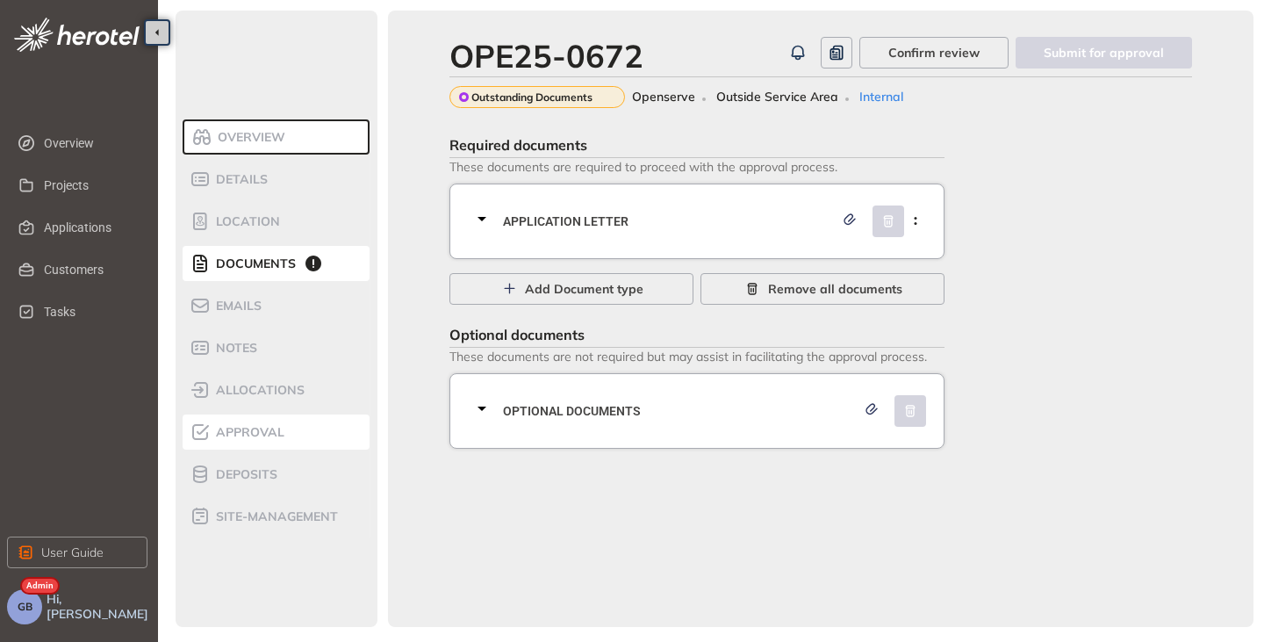
click at [245, 419] on li "Approval" at bounding box center [276, 431] width 187 height 35
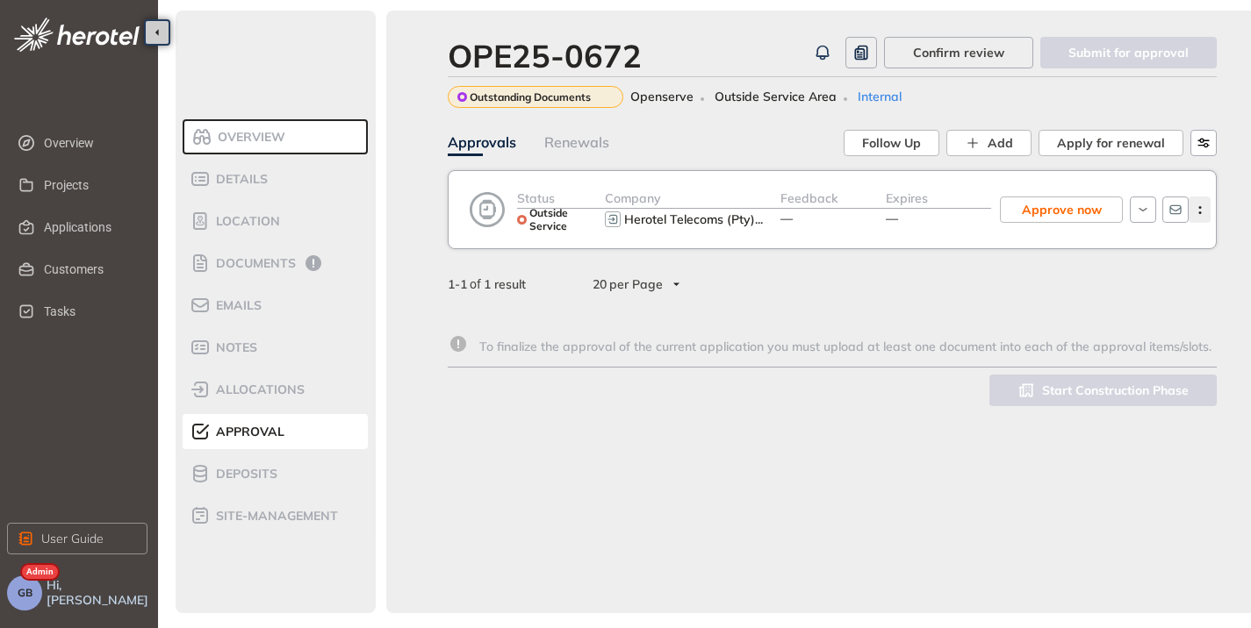
click at [1205, 212] on icon "button" at bounding box center [1200, 210] width 18 height 8
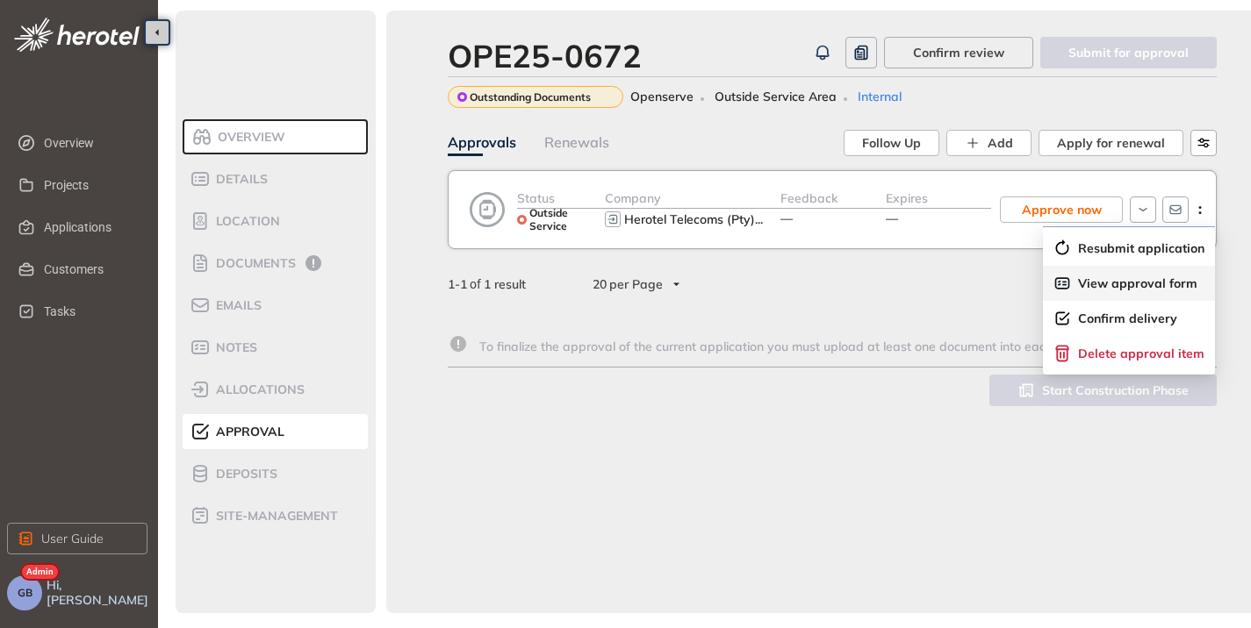
click at [1118, 282] on span "View approval form" at bounding box center [1137, 283] width 119 height 15
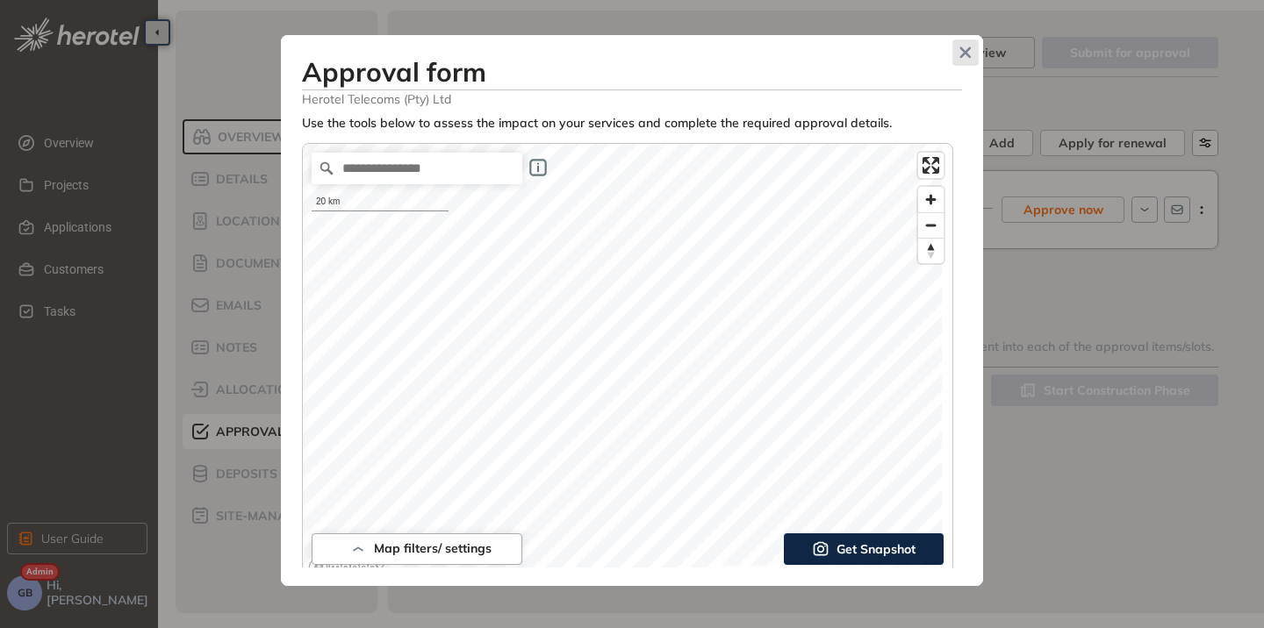
click at [958, 64] on span "Close" at bounding box center [965, 52] width 26 height 26
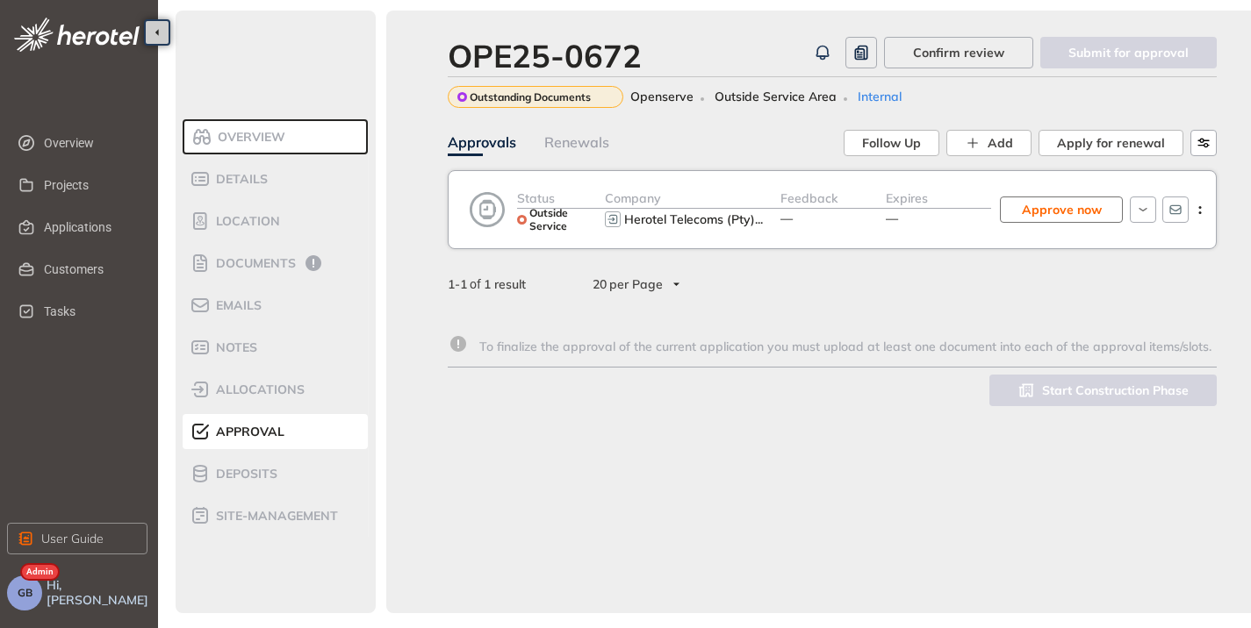
click at [1068, 205] on span "Approve now" at bounding box center [1062, 209] width 80 height 19
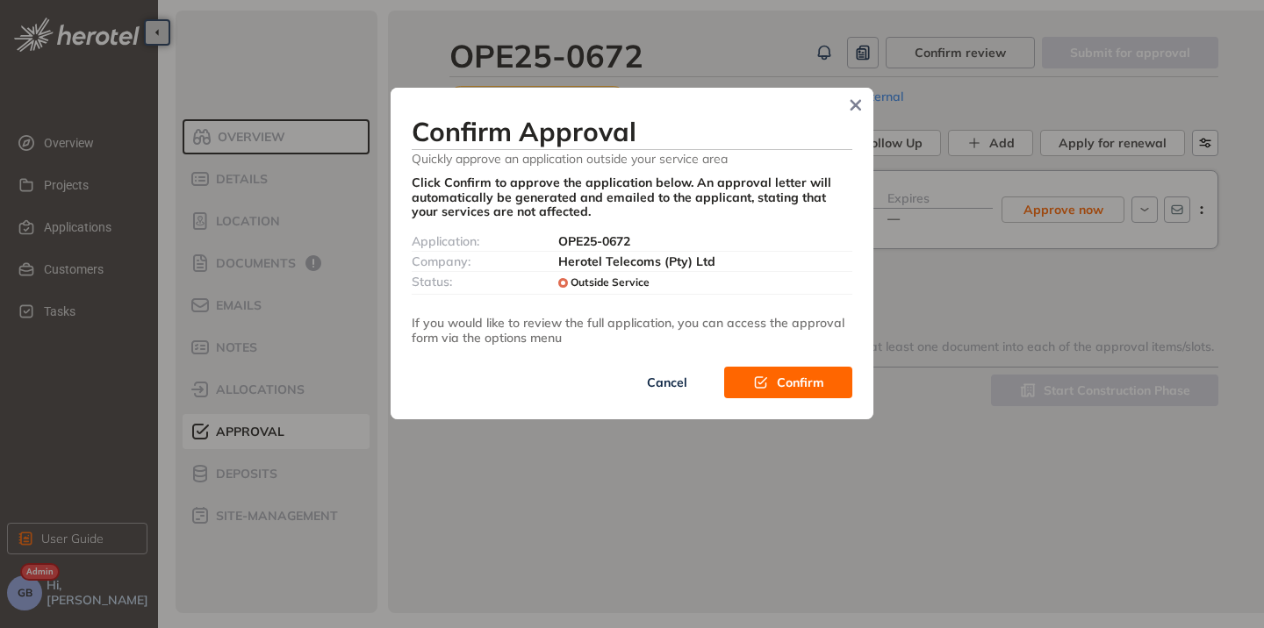
click at [758, 385] on icon "button" at bounding box center [761, 383] width 18 height 12
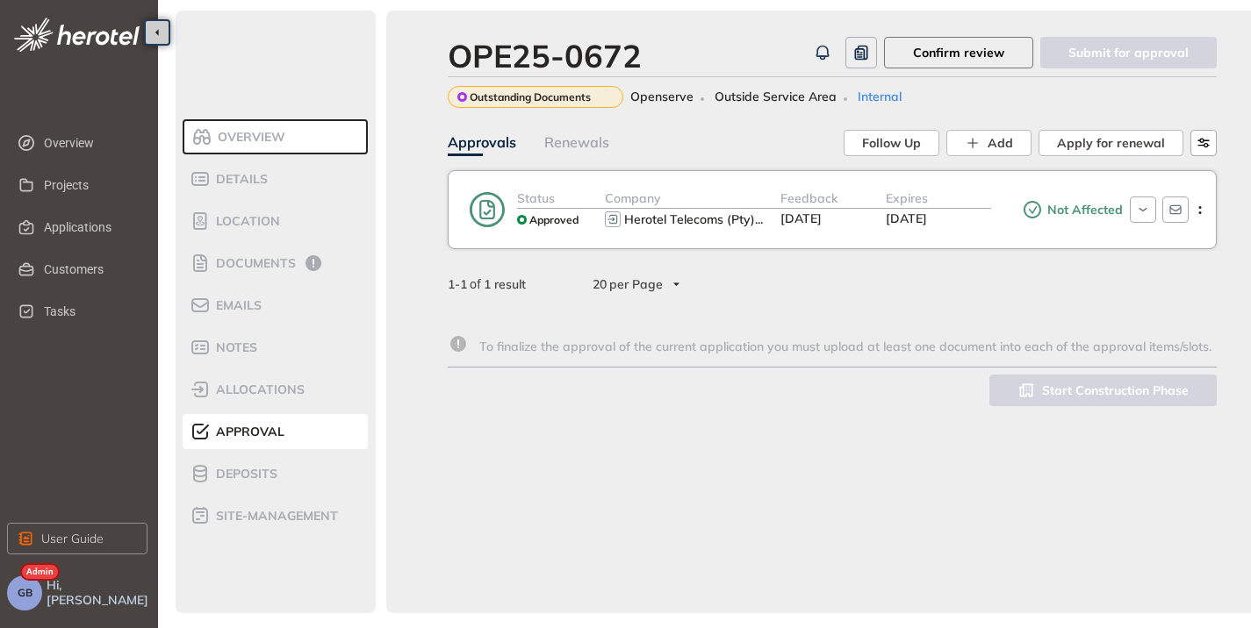
click at [968, 58] on span "Confirm review" at bounding box center [958, 52] width 91 height 19
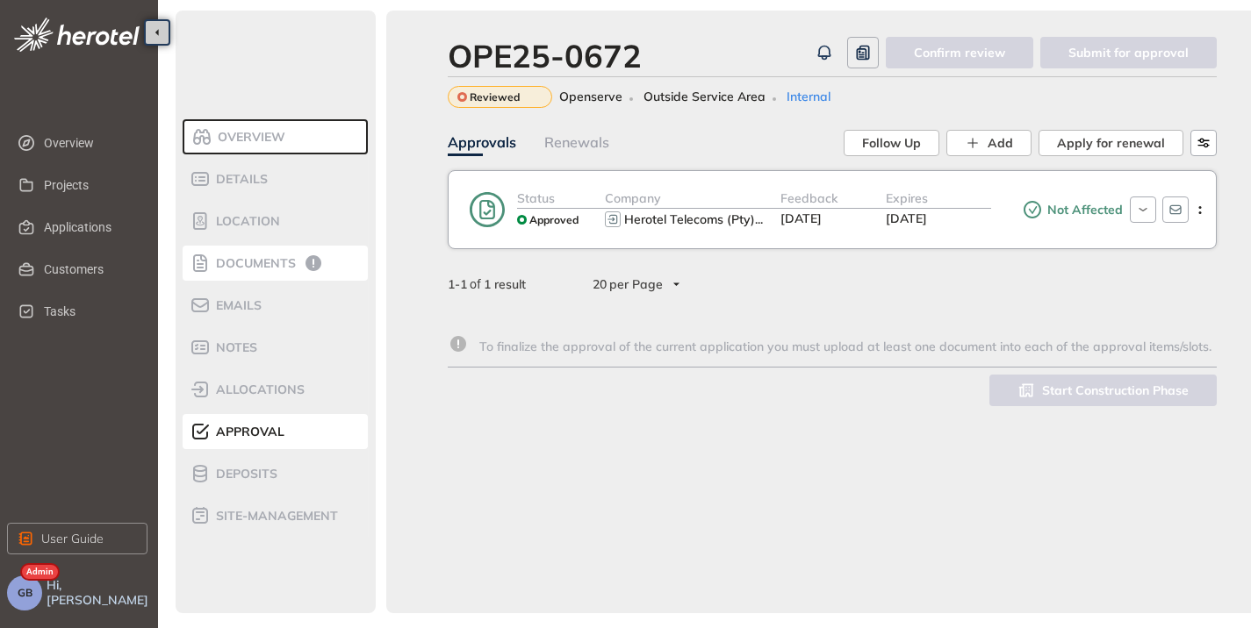
click at [297, 267] on div "Documents" at bounding box center [264, 263] width 149 height 21
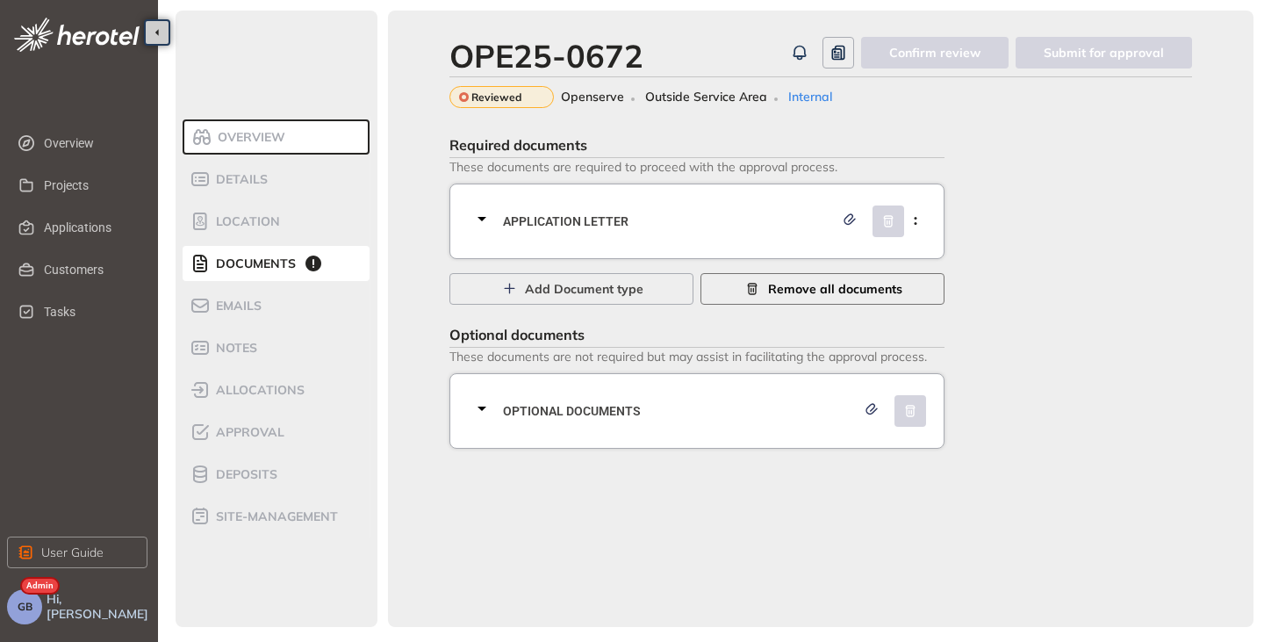
click at [817, 298] on button "Remove all documents" at bounding box center [822, 289] width 244 height 32
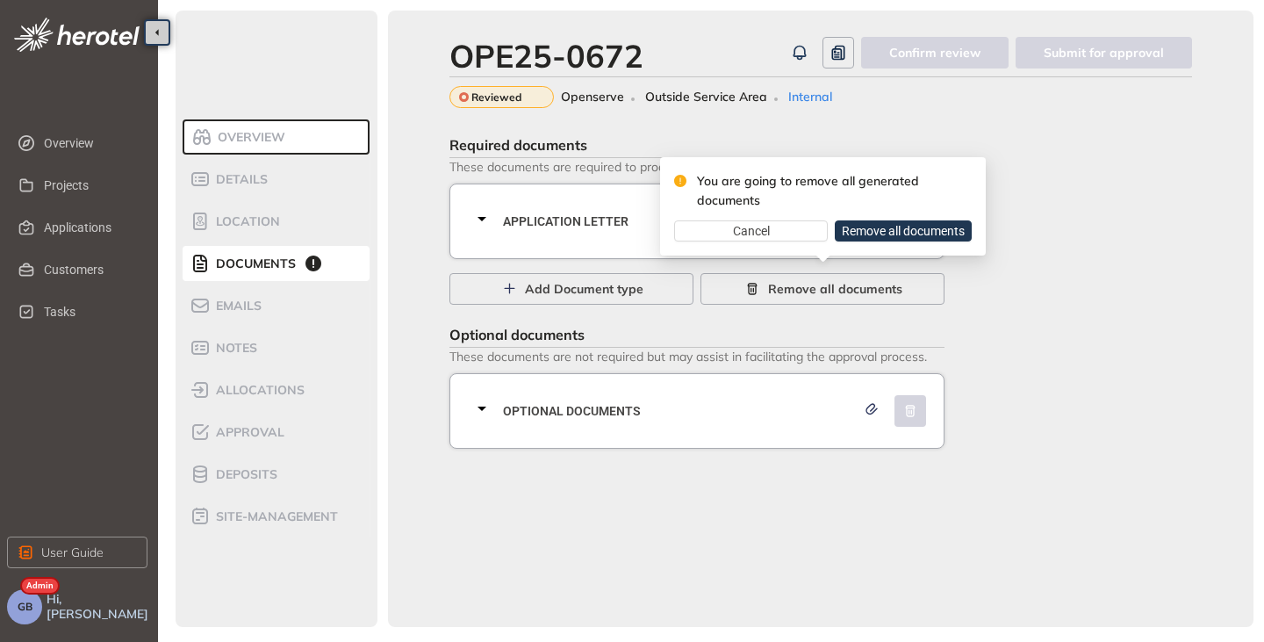
click at [925, 232] on span "Remove all documents" at bounding box center [903, 230] width 123 height 19
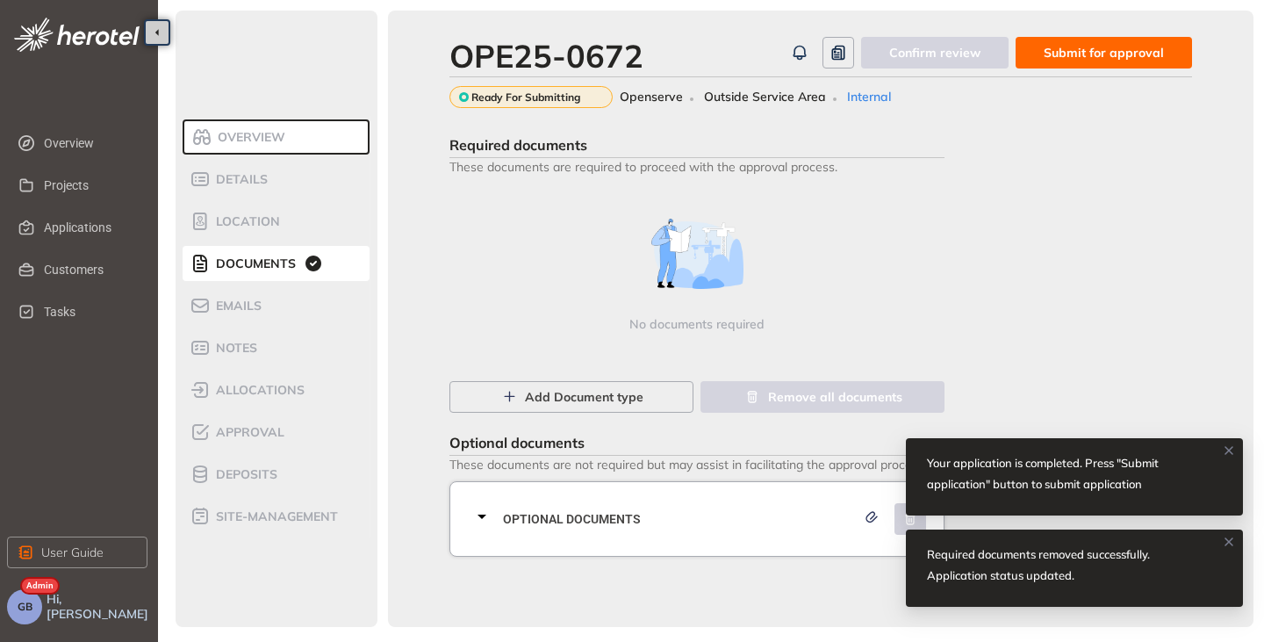
click at [1109, 55] on span "Submit for approval" at bounding box center [1104, 52] width 120 height 19
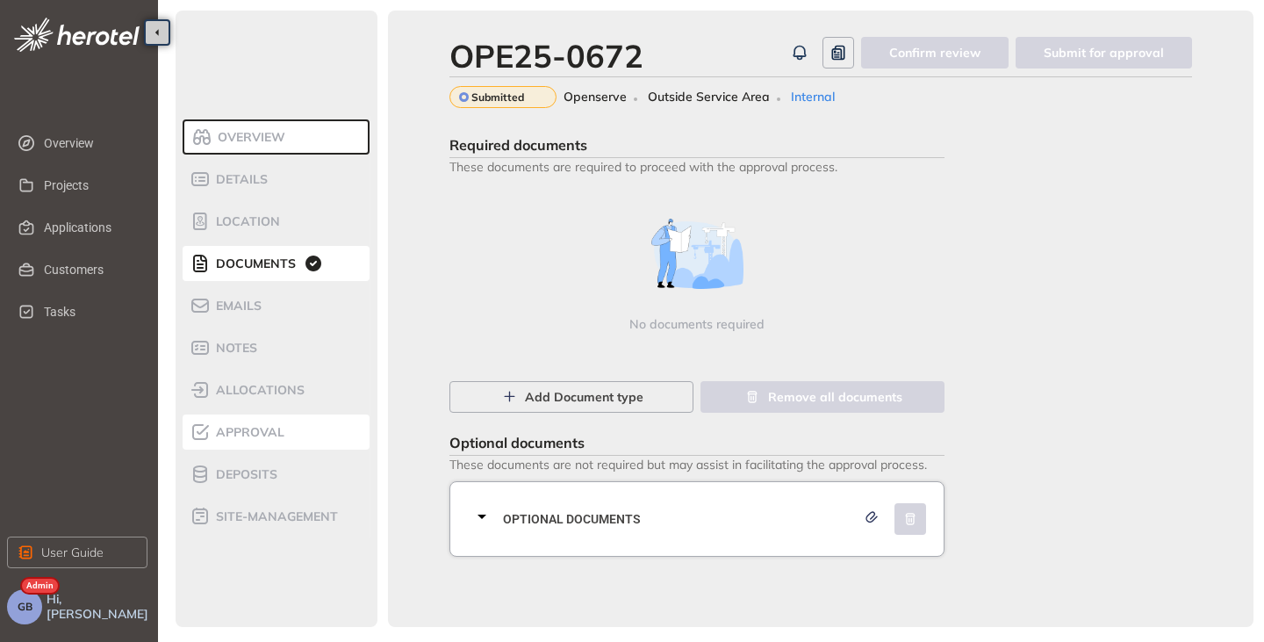
click at [256, 428] on span "Approval" at bounding box center [248, 432] width 74 height 15
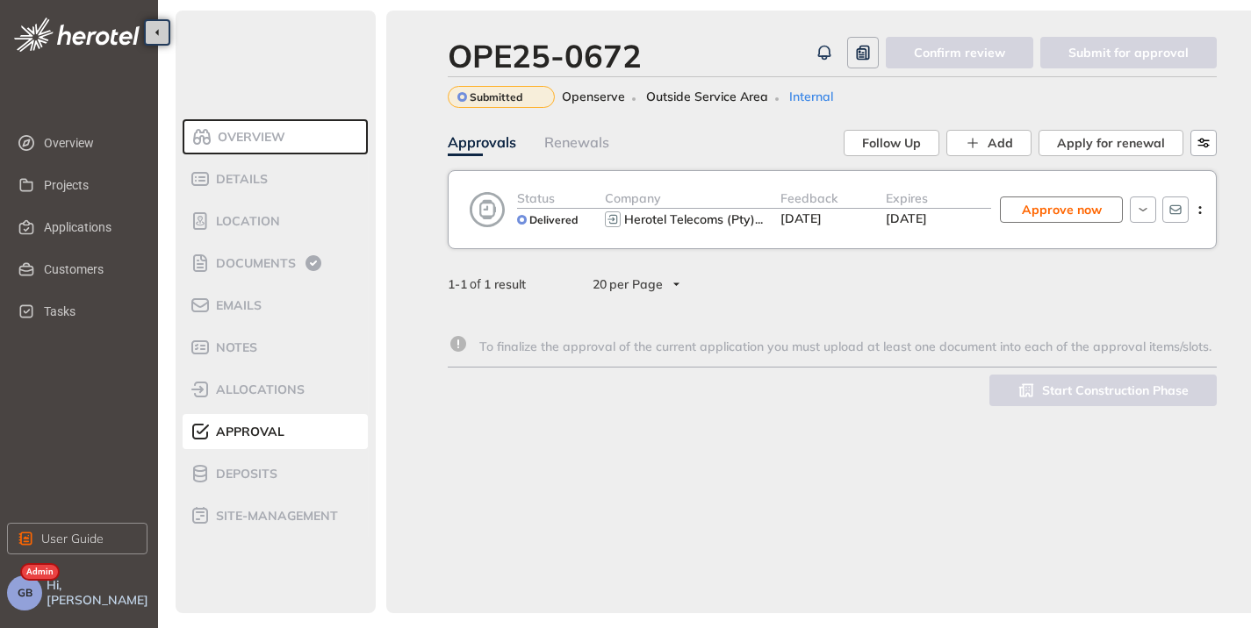
click at [1066, 210] on span "Approve now" at bounding box center [1062, 209] width 80 height 19
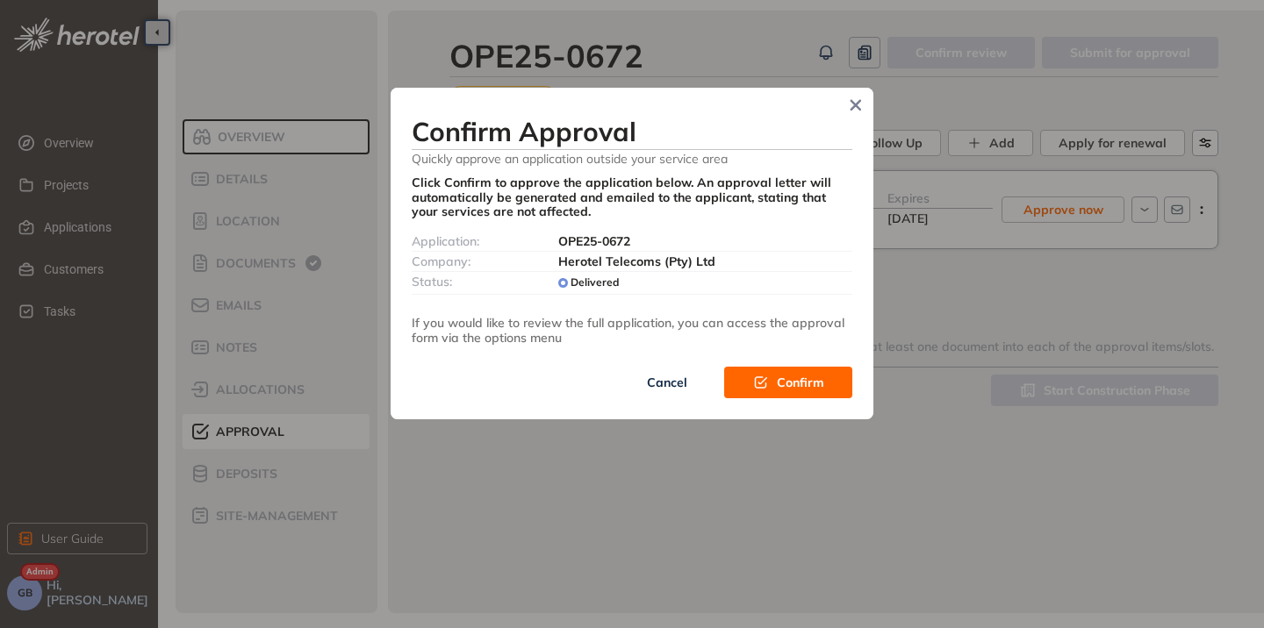
click at [792, 380] on span "Confirm" at bounding box center [800, 382] width 47 height 19
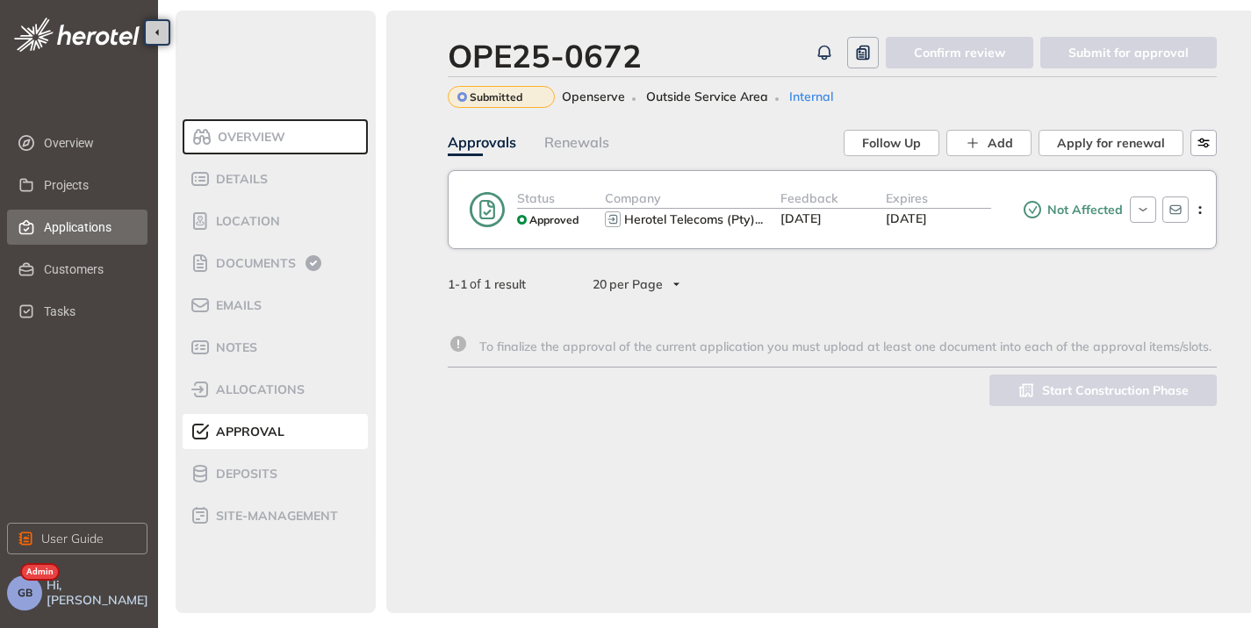
click at [76, 229] on span "Applications" at bounding box center [89, 227] width 90 height 35
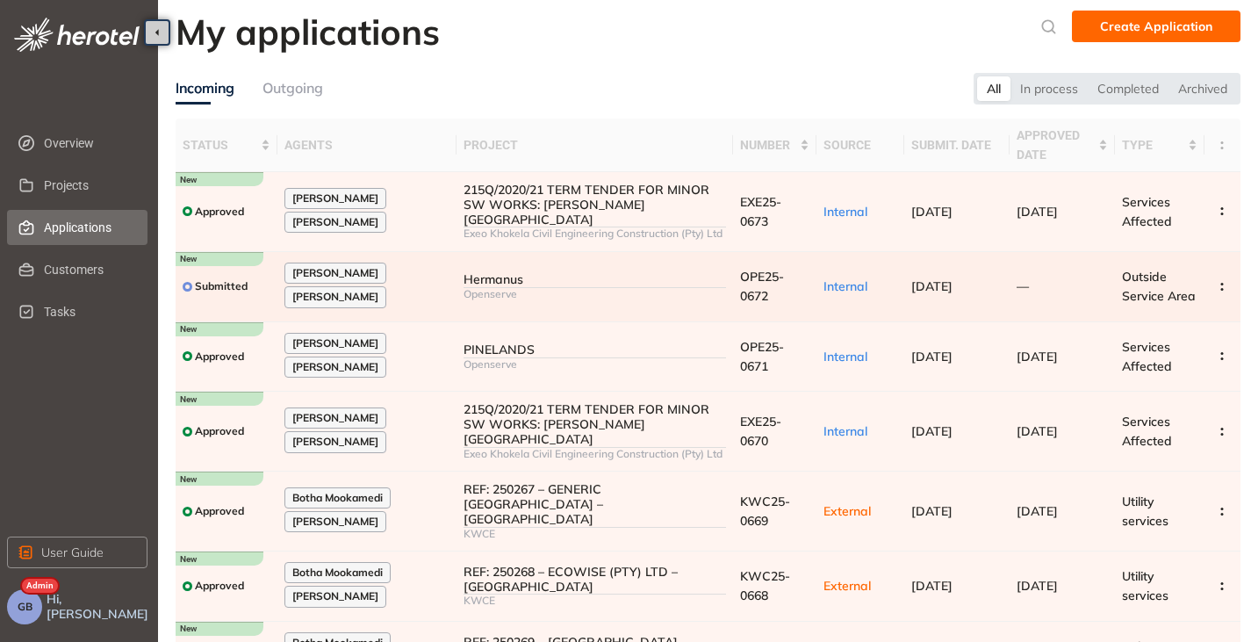
click at [638, 284] on div "Hermanus" at bounding box center [594, 279] width 262 height 15
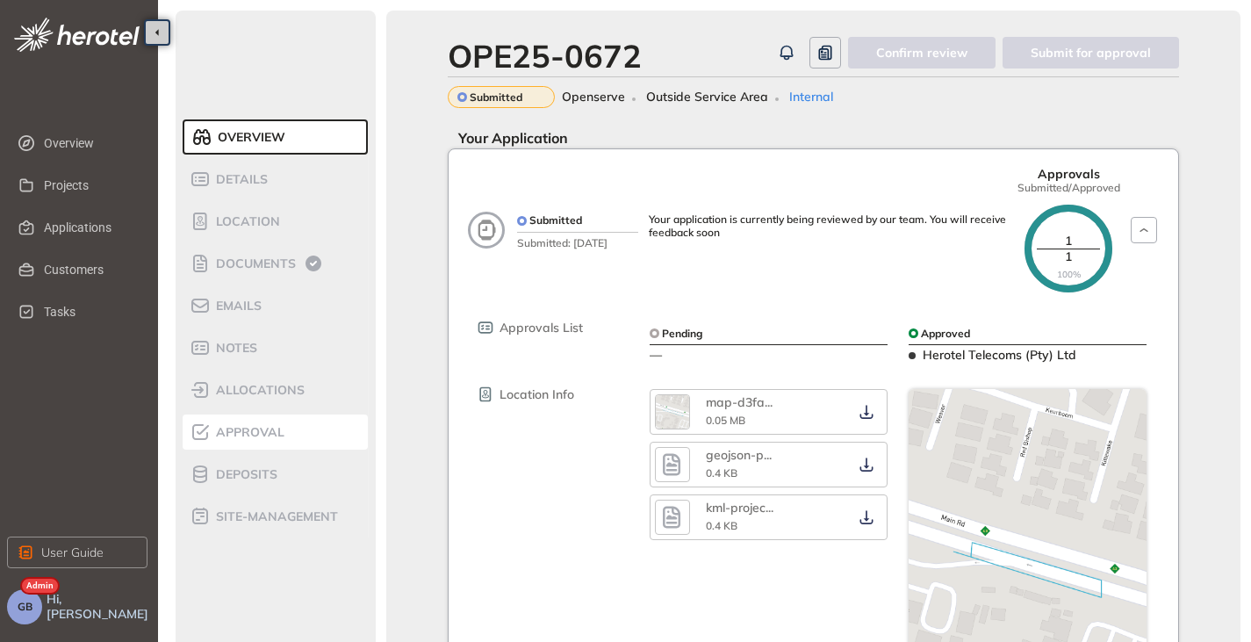
click at [251, 425] on span "Approval" at bounding box center [248, 432] width 74 height 15
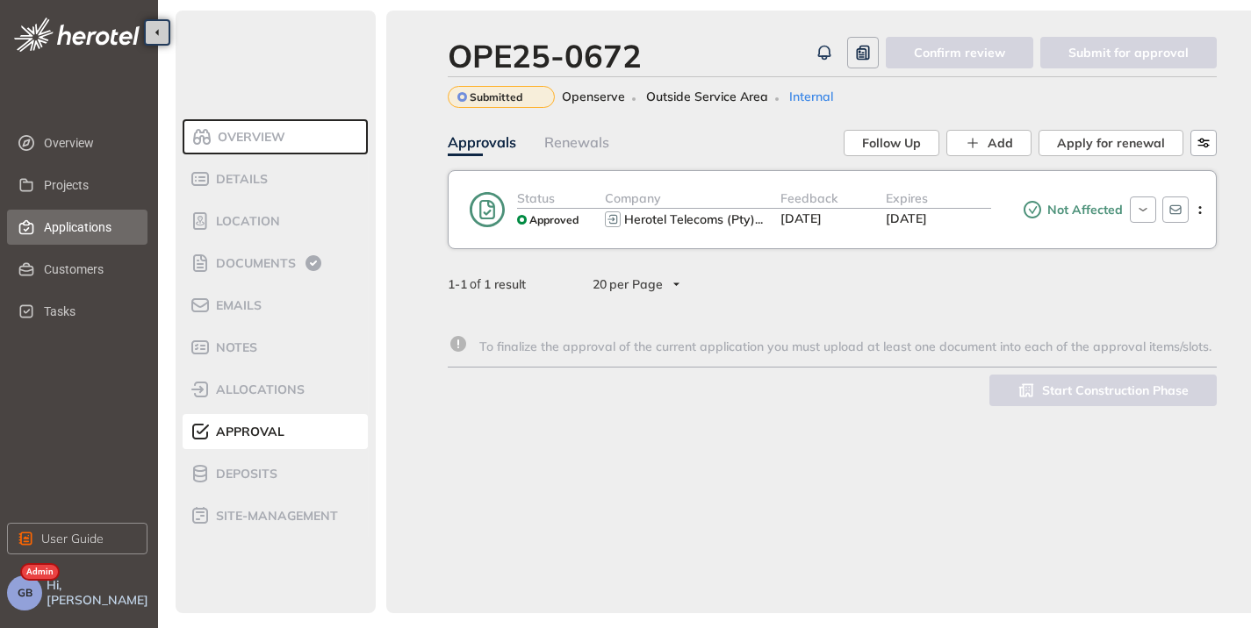
click at [82, 226] on span "Applications" at bounding box center [89, 227] width 90 height 35
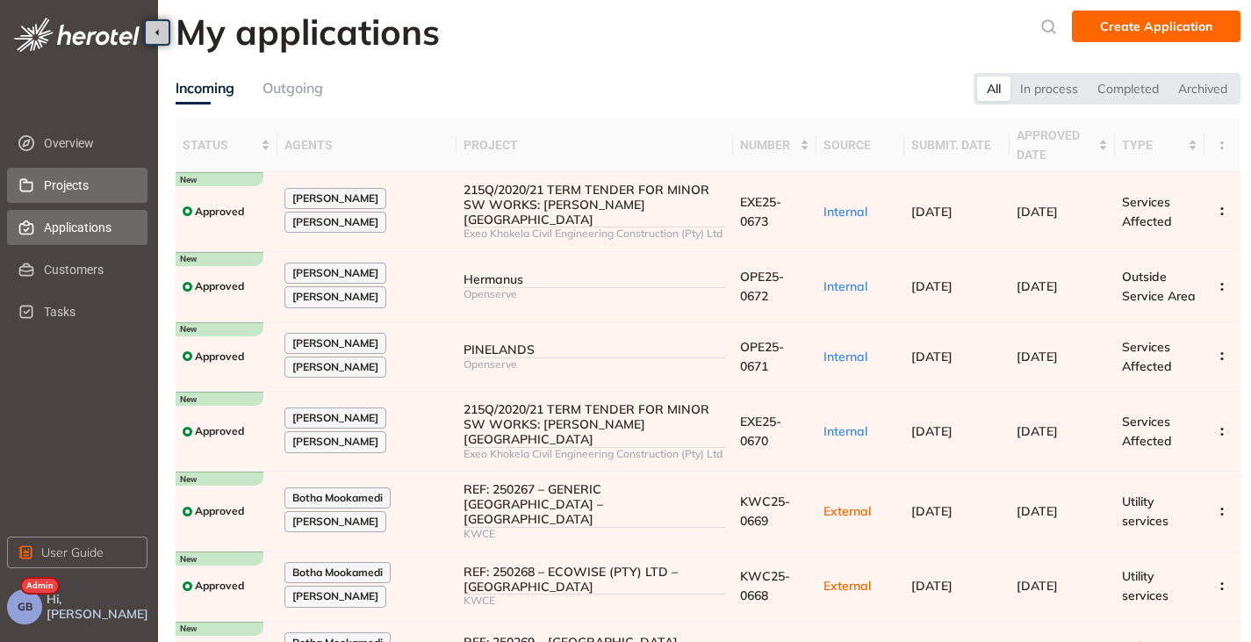
click at [68, 181] on span "Projects" at bounding box center [89, 185] width 90 height 35
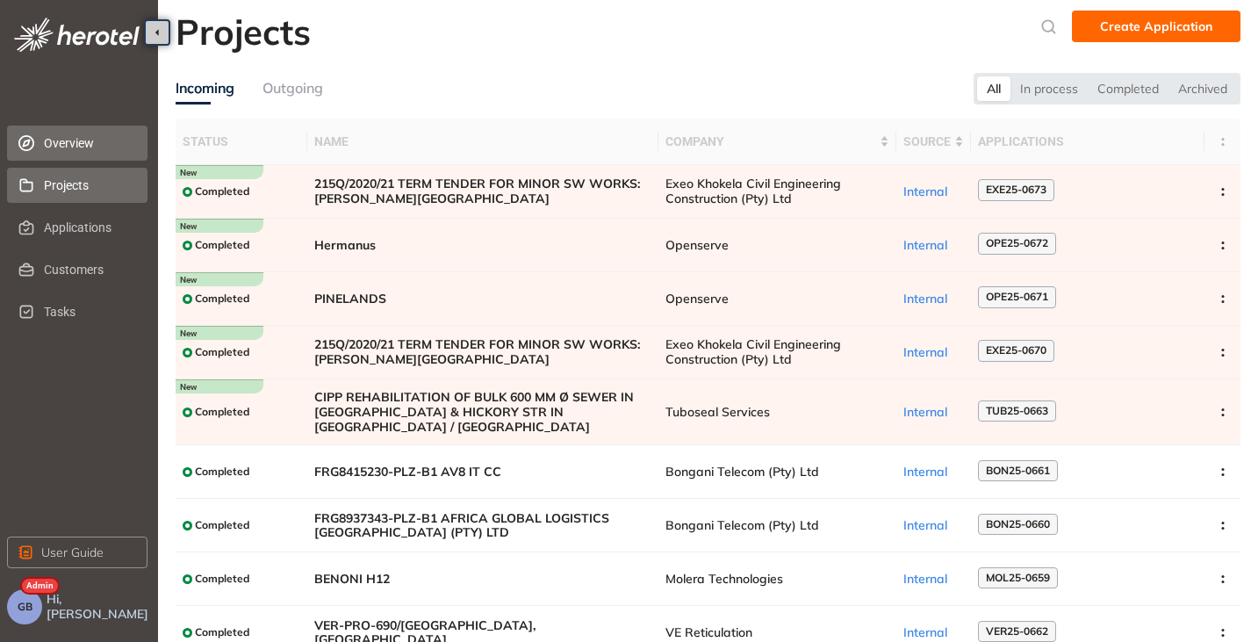
click at [73, 143] on span "Overview" at bounding box center [89, 143] width 90 height 35
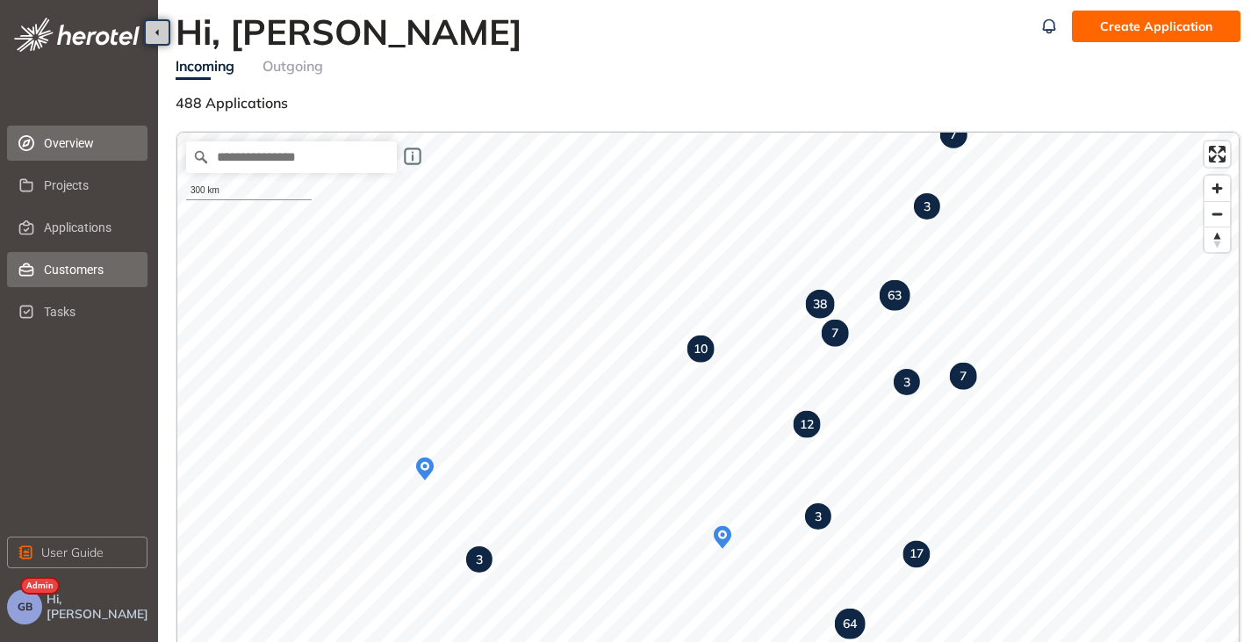
click at [40, 275] on li "Customers" at bounding box center [77, 269] width 140 height 35
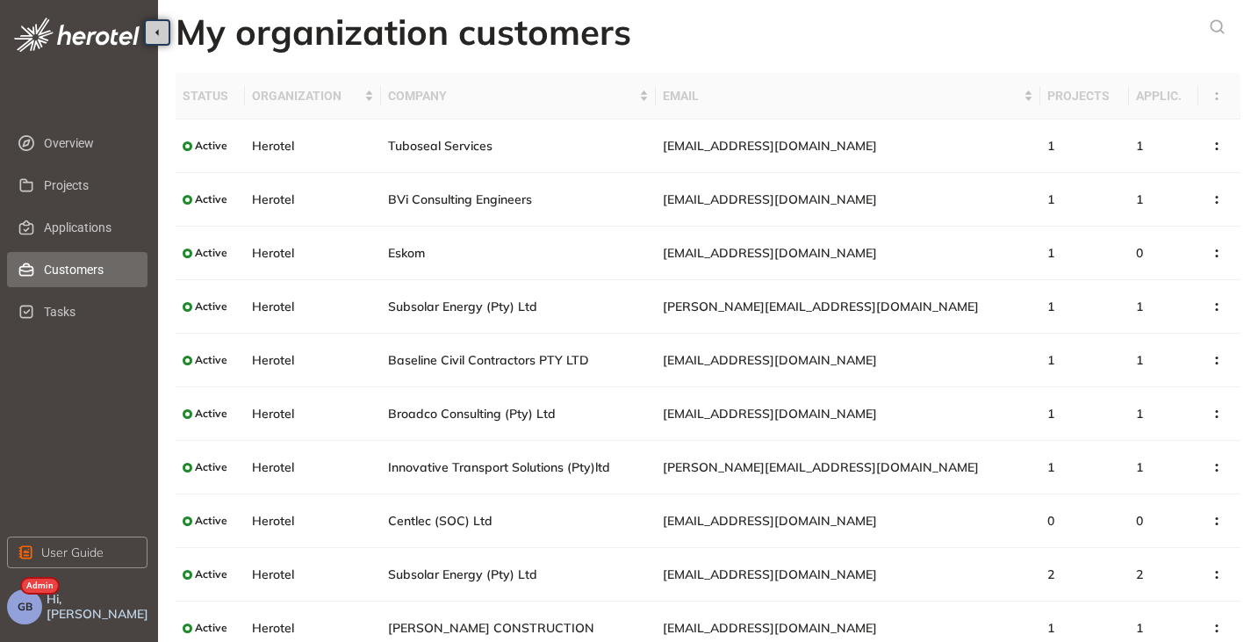
click at [31, 607] on span "GB" at bounding box center [25, 606] width 15 height 12
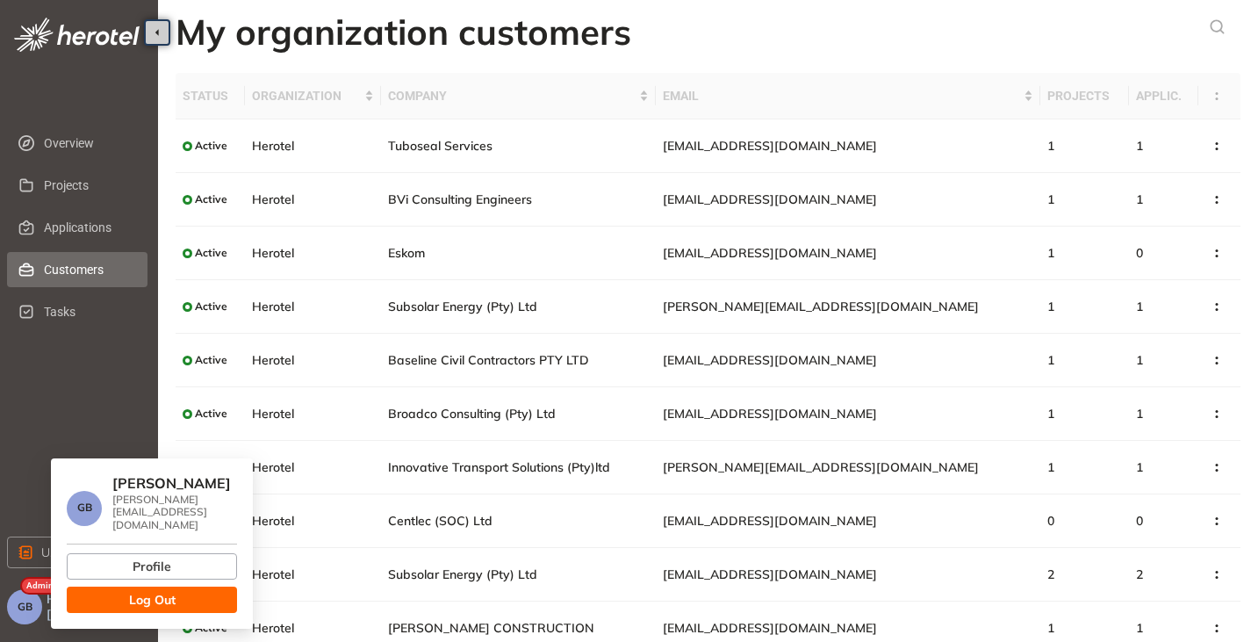
click at [129, 591] on span "Log Out" at bounding box center [152, 599] width 47 height 19
